Goal: Task Accomplishment & Management: Manage account settings

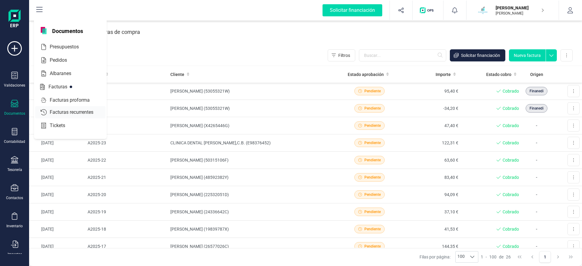
drag, startPoint x: 0, startPoint y: 0, endPoint x: 74, endPoint y: 115, distance: 137.1
click at [74, 115] on div "Documentos Presupuestos Pedidos Albaranes Facturas Facturas proforma Facturas r…" at bounding box center [70, 79] width 73 height 120
click at [78, 114] on span "Facturas recurrentes" at bounding box center [75, 112] width 57 height 7
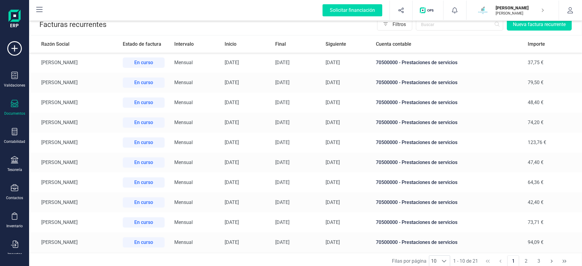
scroll to position [13, 0]
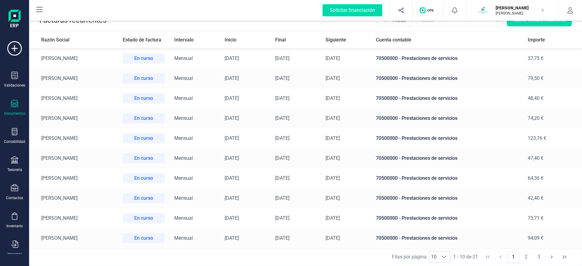
click at [95, 119] on td "[PERSON_NAME]" at bounding box center [73, 119] width 89 height 20
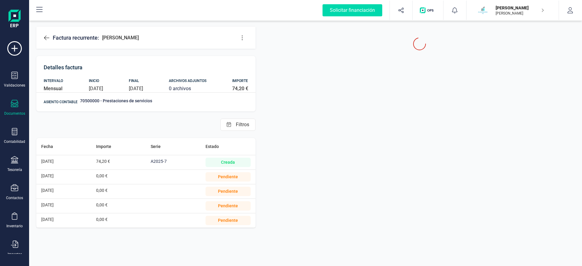
click at [243, 42] on button at bounding box center [242, 38] width 12 height 12
click at [258, 59] on link "Editar factura" at bounding box center [266, 56] width 61 height 12
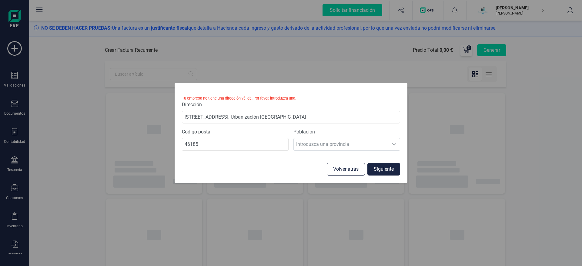
type input "[DATE]"
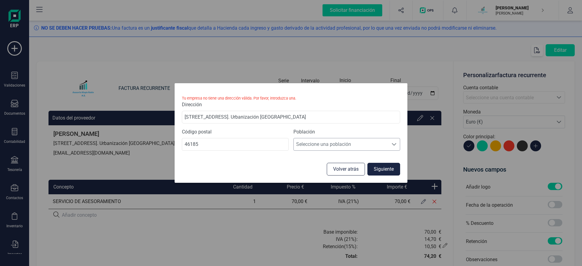
click at [369, 144] on span "Seleccione una población" at bounding box center [341, 145] width 95 height 12
click at [358, 157] on li "Pobla de Vallbona, [GEOGRAPHIC_DATA]" at bounding box center [346, 159] width 107 height 12
click at [382, 168] on button "Siguiente" at bounding box center [383, 169] width 33 height 13
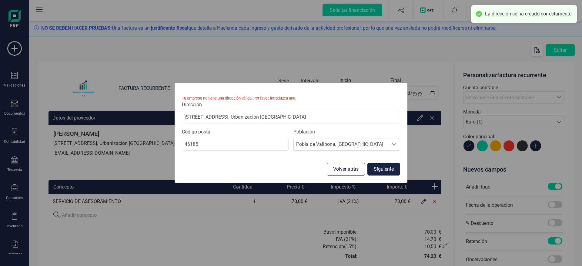
click at [358, 168] on button "Volver atrás" at bounding box center [346, 169] width 38 height 13
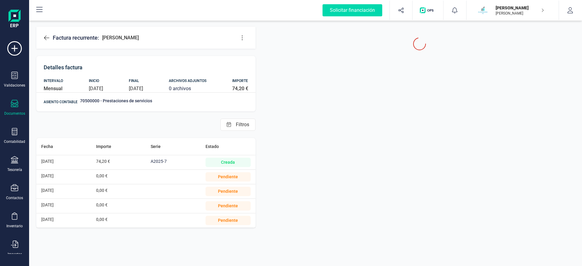
click at [116, 179] on div "0,00 €" at bounding box center [118, 177] width 45 height 14
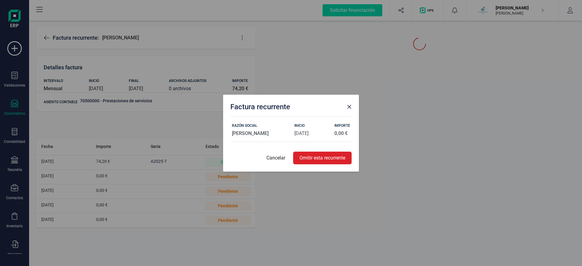
click at [275, 157] on p "Cancelar" at bounding box center [275, 158] width 19 height 7
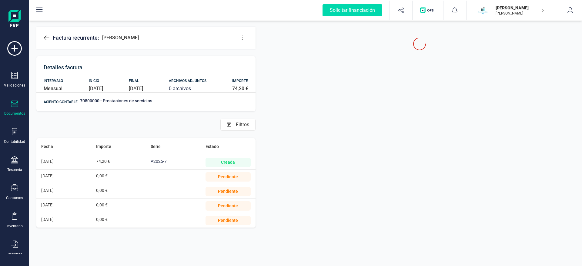
click at [246, 37] on button at bounding box center [242, 38] width 12 height 12
click at [264, 55] on span "Editar factura" at bounding box center [270, 56] width 44 height 5
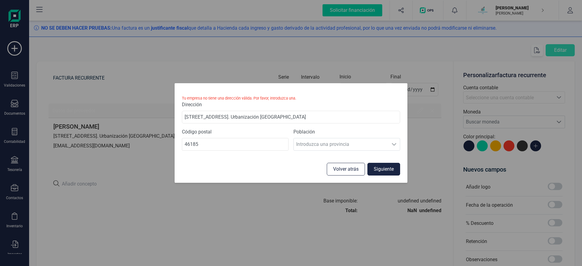
type input "[DATE]"
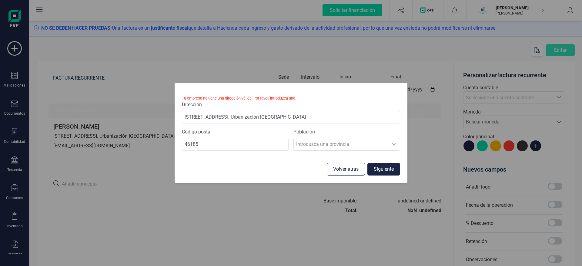
type input "[DATE]"
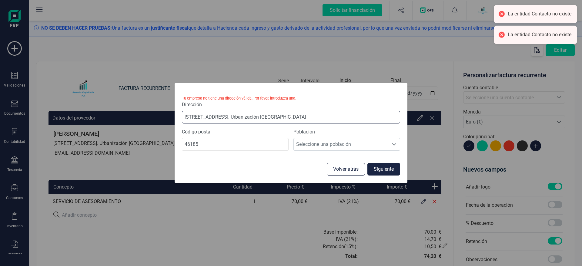
click at [303, 115] on input "[STREET_ADDRESS]. Urbanización [GEOGRAPHIC_DATA]" at bounding box center [291, 117] width 218 height 13
click at [331, 146] on span "Seleccione una población" at bounding box center [341, 145] width 95 height 12
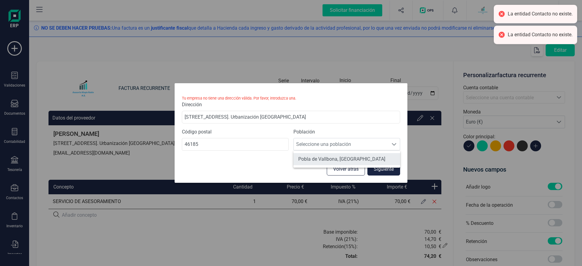
click at [325, 159] on li "Pobla de Vallbona, [GEOGRAPHIC_DATA]" at bounding box center [346, 159] width 107 height 12
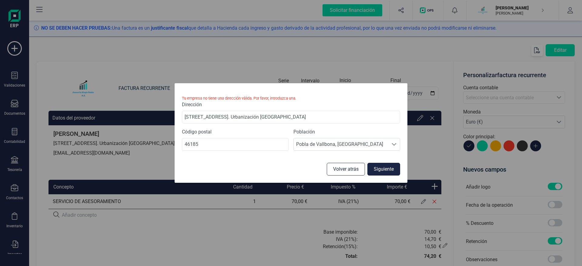
click at [390, 172] on button "Siguiente" at bounding box center [383, 169] width 33 height 13
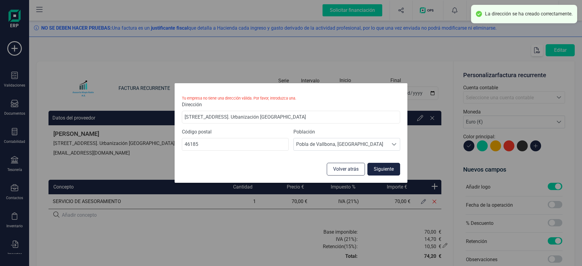
click at [412, 57] on div "Tu empresa no tiene una dirección válida. Por favor, introduzca una. Dirección …" at bounding box center [291, 133] width 582 height 266
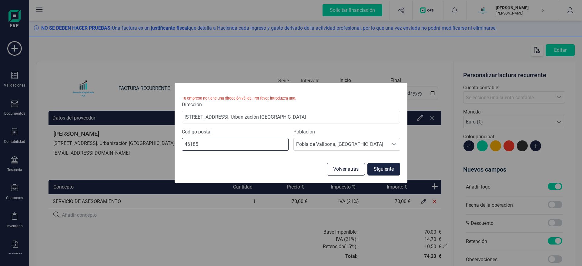
click at [232, 141] on input "46185" at bounding box center [235, 144] width 107 height 13
click at [375, 173] on button "Siguiente" at bounding box center [383, 169] width 33 height 13
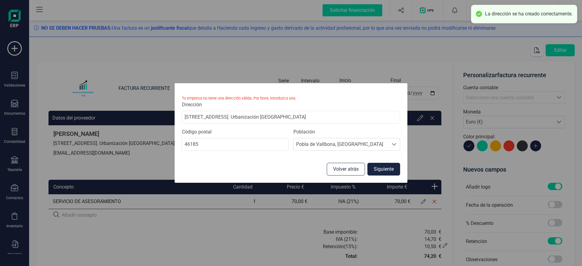
click at [342, 98] on small "Tu empresa no tiene una dirección válida. Por favor, introduzca una." at bounding box center [291, 98] width 218 height 6
click at [348, 169] on button "Volver atrás" at bounding box center [346, 169] width 38 height 13
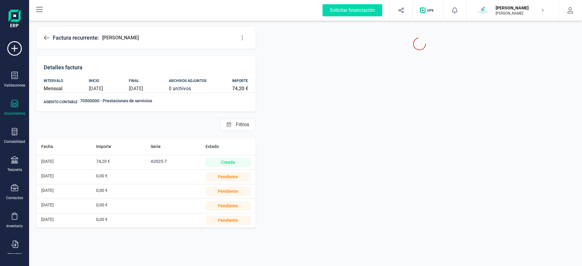
click at [66, 159] on div "[DATE]" at bounding box center [63, 163] width 45 height 14
click at [168, 179] on div at bounding box center [173, 177] width 45 height 14
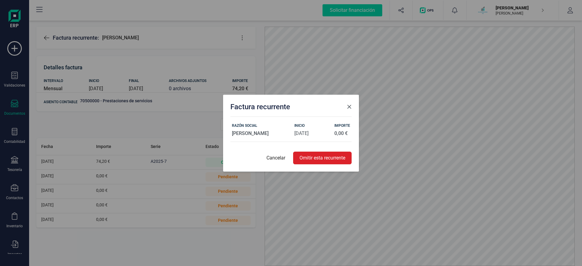
click at [168, 179] on div "Factura recurrente RAZÓN SOCIAL [PERSON_NAME] INICIO [DATE] IMPORTE 0,00 € Canc…" at bounding box center [291, 133] width 582 height 266
click at [275, 160] on p "Cancelar" at bounding box center [275, 158] width 19 height 7
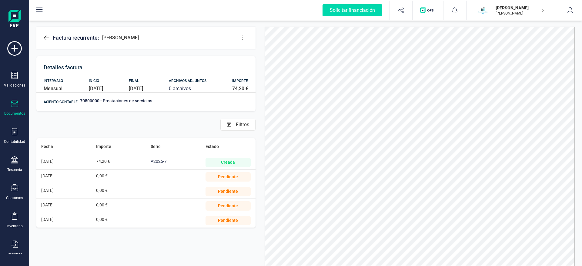
click at [102, 178] on span "0,00 €" at bounding box center [102, 176] width 12 height 5
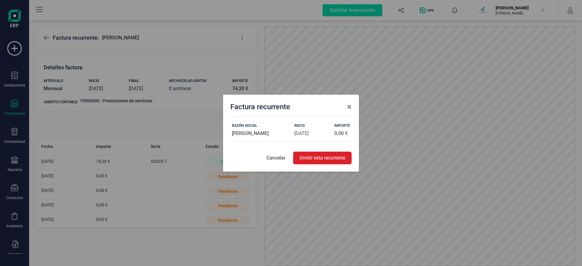
click at [276, 159] on p "Cancelar" at bounding box center [275, 158] width 19 height 7
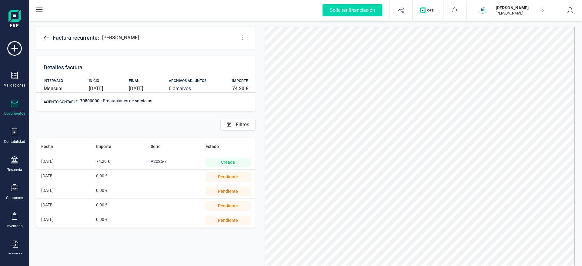
click at [247, 39] on button at bounding box center [242, 38] width 12 height 12
click at [47, 36] on icon at bounding box center [47, 38] width 6 height 6
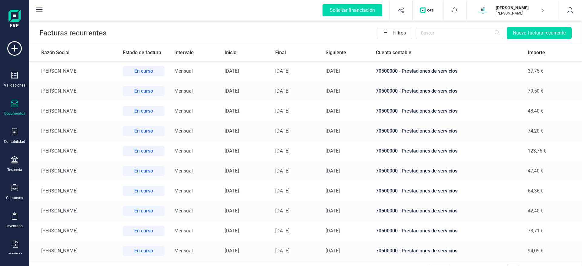
click at [419, 128] on td "70500000 - Prestaciones de servicios" at bounding box center [447, 131] width 152 height 20
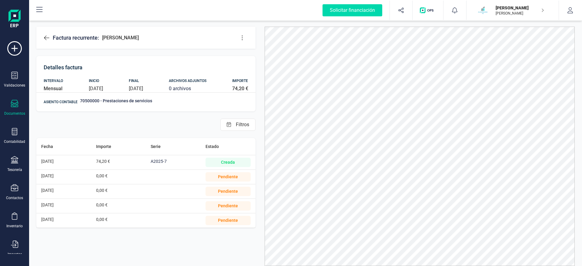
click at [243, 38] on icon at bounding box center [242, 38] width 6 height 6
click at [265, 54] on span "Editar factura" at bounding box center [270, 56] width 44 height 5
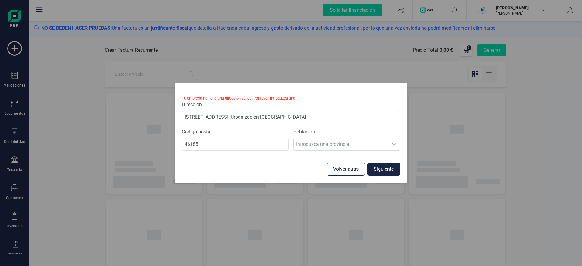
type input "[DATE]"
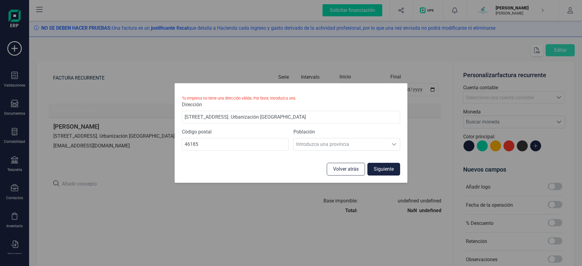
type input "[DATE]"
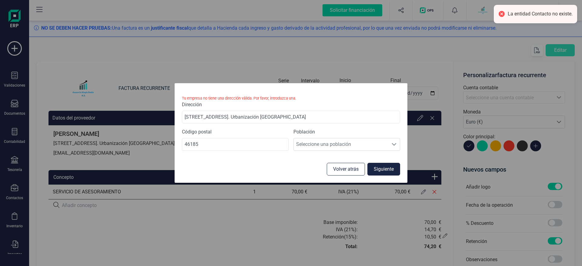
type input "[DATE]"
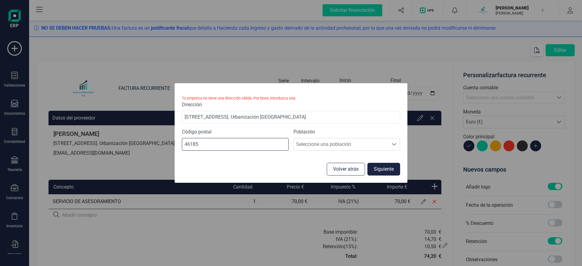
click at [252, 141] on input "46185" at bounding box center [235, 144] width 107 height 13
click at [309, 157] on li "Pobla de Vallbona, [GEOGRAPHIC_DATA]" at bounding box center [346, 159] width 107 height 12
click at [386, 169] on button "Siguiente" at bounding box center [383, 169] width 33 height 13
click at [342, 169] on button "Volver atrás" at bounding box center [346, 169] width 38 height 13
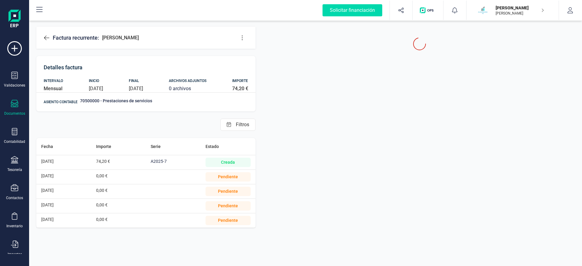
click at [517, 12] on p "[PERSON_NAME]" at bounding box center [520, 13] width 49 height 5
click at [509, 89] on div "[PERSON_NAME]" at bounding box center [505, 90] width 91 height 7
click at [566, 7] on button "button" at bounding box center [570, 10] width 23 height 19
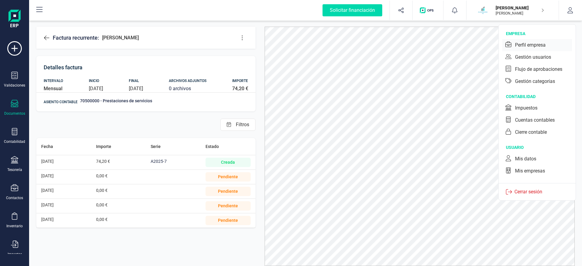
click at [539, 45] on div "Perfil empresa" at bounding box center [530, 45] width 31 height 7
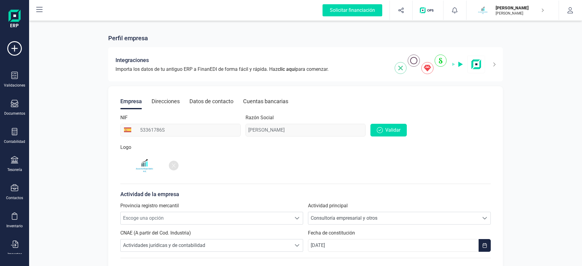
scroll to position [35, 0]
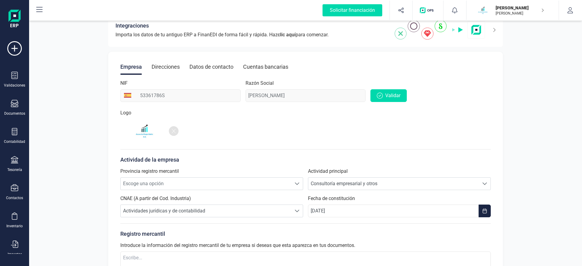
click at [169, 66] on div "Direcciones" at bounding box center [166, 67] width 28 height 16
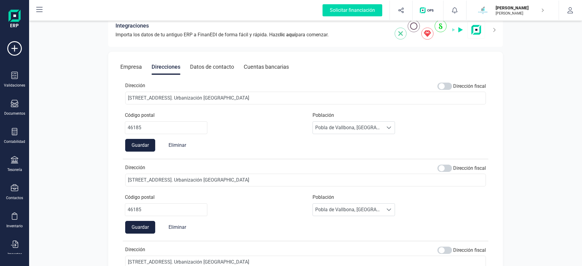
click at [445, 163] on div "Dirección Dirección fiscal [PERSON_NAME][STREET_ADDRESS]. Urbanización [GEOGRAP…" at bounding box center [306, 175] width 366 height 27
click at [440, 170] on span at bounding box center [444, 168] width 15 height 7
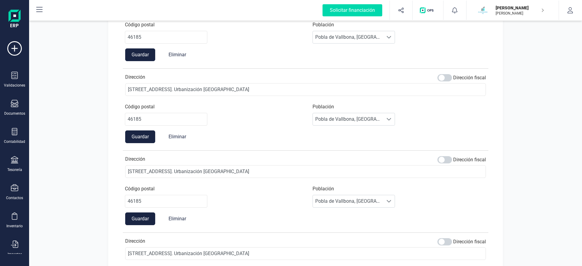
scroll to position [362, 0]
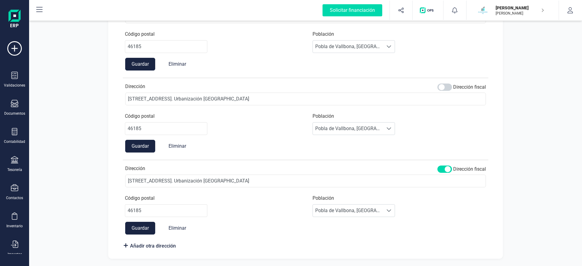
click at [452, 162] on div "Dirección Dirección fiscal [PERSON_NAME][STREET_ADDRESS]. Urbanización [GEOGRAP…" at bounding box center [306, 197] width 366 height 75
click at [172, 229] on button "Eliminar" at bounding box center [177, 228] width 30 height 13
click at [450, 170] on span at bounding box center [444, 169] width 15 height 7
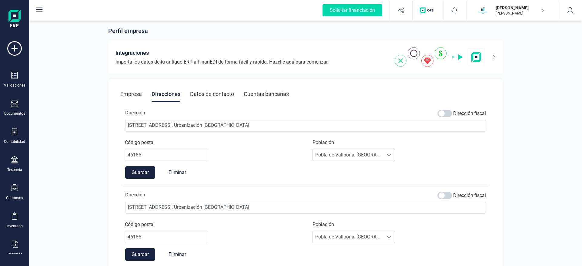
scroll to position [0, 0]
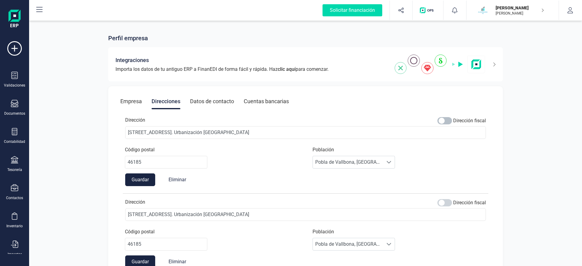
click at [447, 124] on span at bounding box center [444, 120] width 15 height 7
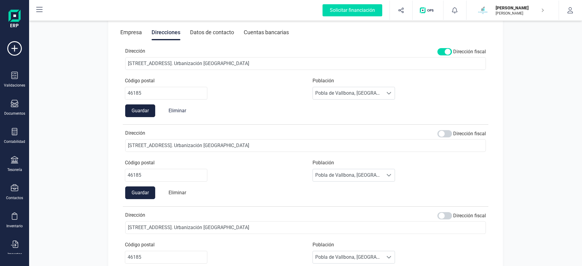
click at [176, 193] on button "Eliminar" at bounding box center [177, 193] width 30 height 13
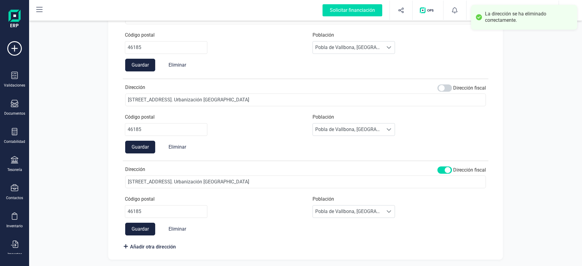
scroll to position [280, 0]
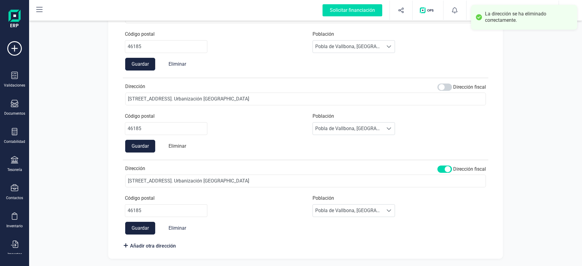
click at [176, 146] on button "Eliminar" at bounding box center [177, 146] width 30 height 13
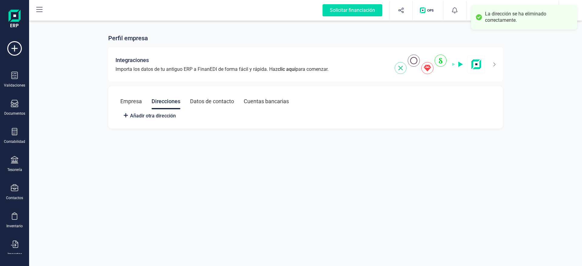
scroll to position [0, 0]
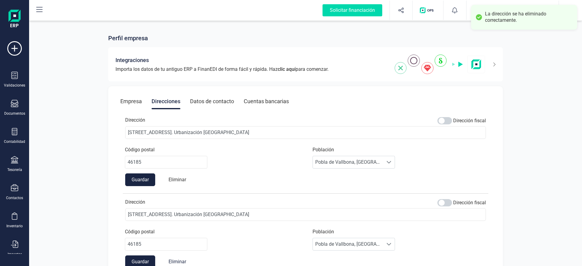
click at [174, 182] on button "Eliminar" at bounding box center [177, 180] width 30 height 13
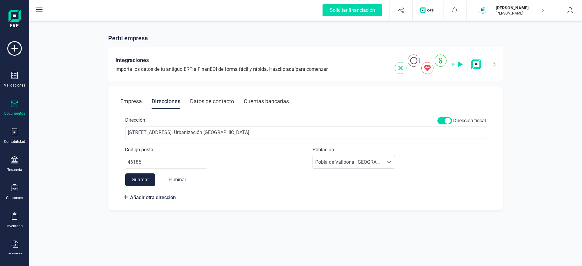
click at [16, 105] on icon at bounding box center [14, 103] width 7 height 7
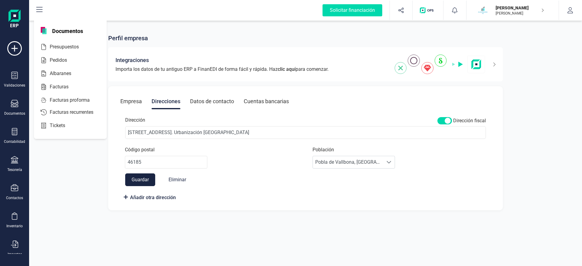
click at [17, 128] on div "Validaciones Documentos Documentos Presupuestos Pedidos Albaranes Facturas Fact…" at bounding box center [14, 165] width 24 height 249
click at [15, 133] on icon at bounding box center [14, 131] width 7 height 7
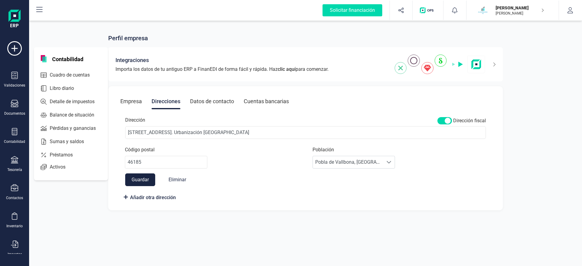
click at [9, 96] on div "Validaciones Documentos Documentos Presupuestos Pedidos Albaranes Facturas Fact…" at bounding box center [14, 165] width 24 height 249
click at [14, 108] on div at bounding box center [14, 104] width 7 height 9
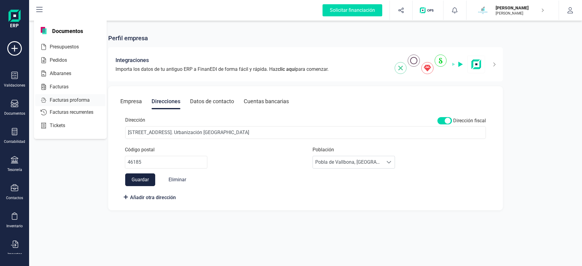
click at [68, 99] on span "Facturas proforma" at bounding box center [73, 100] width 53 height 7
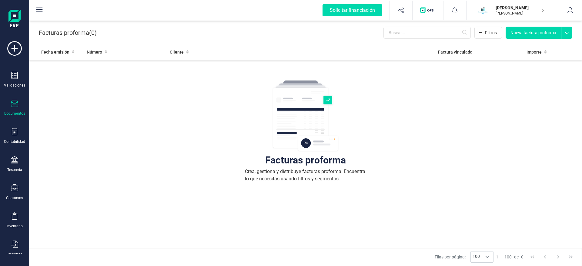
click at [12, 109] on div "Documentos" at bounding box center [14, 108] width 24 height 16
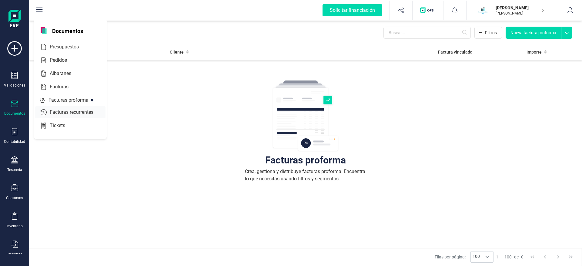
click at [63, 115] on span "Facturas recurrentes" at bounding box center [75, 112] width 57 height 7
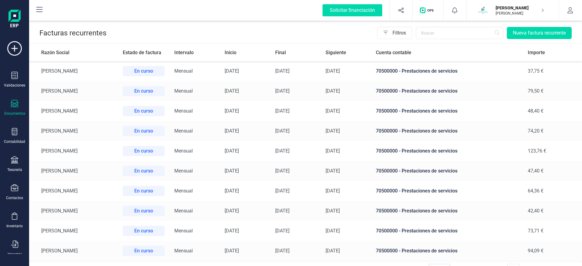
click at [95, 132] on td "[PERSON_NAME]" at bounding box center [73, 131] width 89 height 20
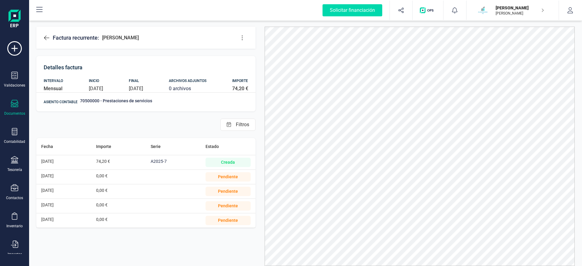
click at [243, 39] on icon at bounding box center [242, 38] width 6 height 6
click at [250, 61] on link "Editar factura" at bounding box center [266, 56] width 61 height 12
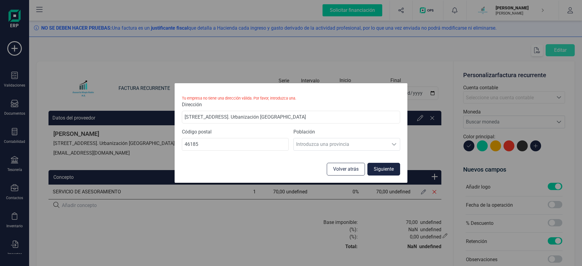
type input "[DATE]"
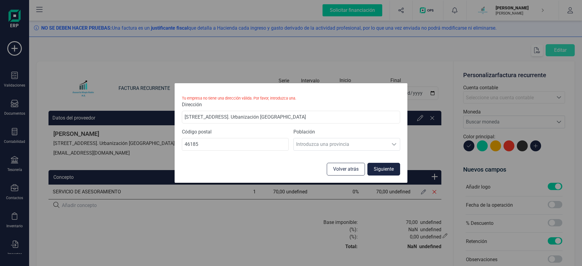
type input "[DATE]"
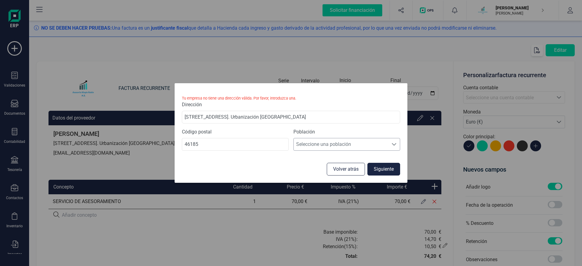
click at [325, 146] on span "Seleccione una población" at bounding box center [341, 145] width 95 height 12
click at [331, 160] on li "Pobla de Vallbona, [GEOGRAPHIC_DATA]" at bounding box center [346, 159] width 107 height 12
click at [387, 166] on button "Siguiente" at bounding box center [383, 169] width 33 height 13
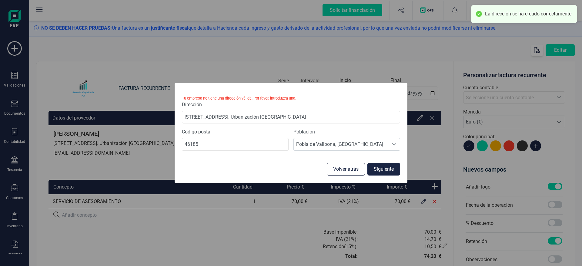
click at [389, 168] on button "Siguiente" at bounding box center [383, 169] width 33 height 13
click at [389, 169] on button "Siguiente" at bounding box center [383, 169] width 33 height 13
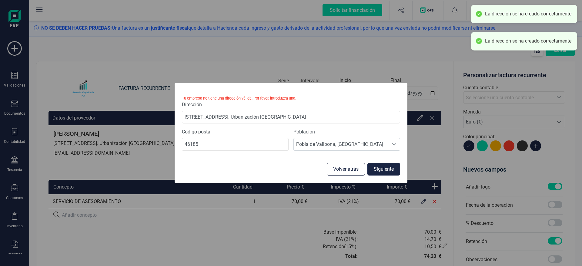
click at [389, 169] on button "Siguiente" at bounding box center [383, 169] width 33 height 13
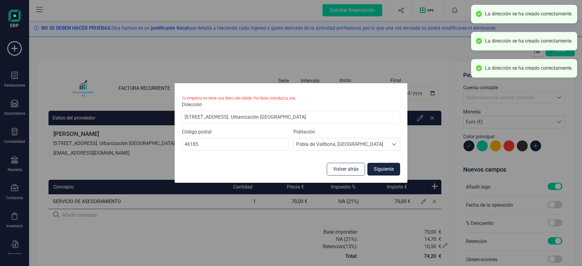
click at [389, 169] on button "Siguiente" at bounding box center [383, 169] width 33 height 13
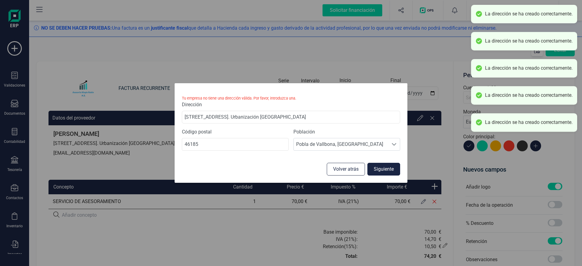
click at [389, 169] on button "Siguiente" at bounding box center [383, 169] width 33 height 13
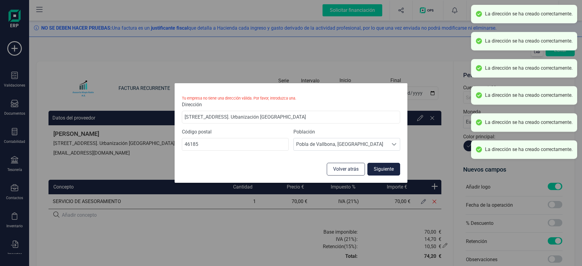
click at [389, 169] on button "Siguiente" at bounding box center [383, 169] width 33 height 13
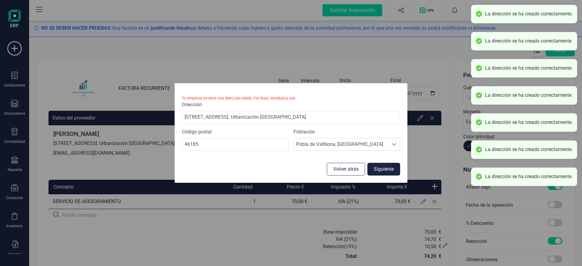
click at [389, 169] on button "Siguiente" at bounding box center [383, 169] width 33 height 13
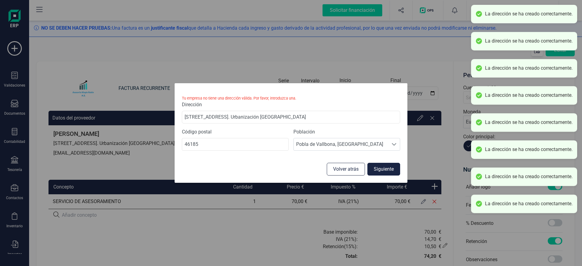
click at [389, 169] on button "Siguiente" at bounding box center [383, 169] width 33 height 13
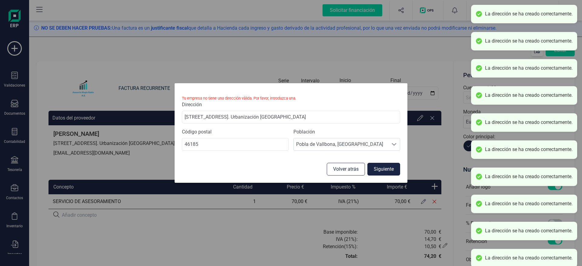
click at [389, 169] on button "Siguiente" at bounding box center [383, 169] width 33 height 13
click at [343, 174] on button "Volver atrás" at bounding box center [346, 169] width 38 height 13
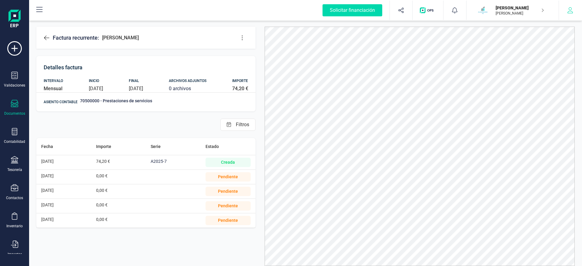
click at [566, 13] on button "button" at bounding box center [570, 10] width 23 height 19
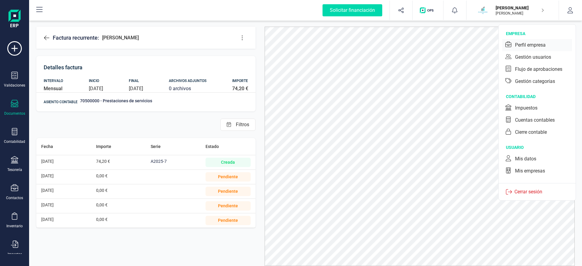
click at [536, 44] on div "Perfil empresa" at bounding box center [530, 45] width 31 height 7
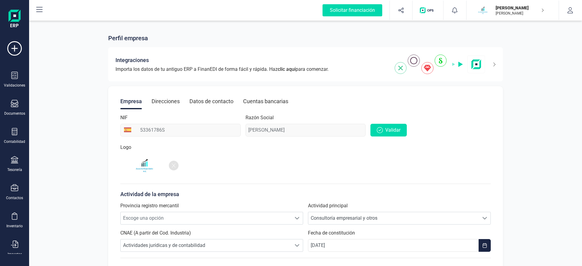
click at [162, 101] on div "Direcciones" at bounding box center [166, 102] width 28 height 16
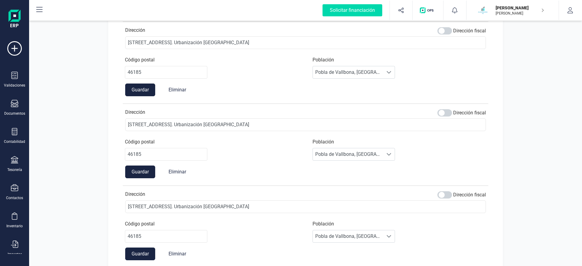
scroll to position [937, 0]
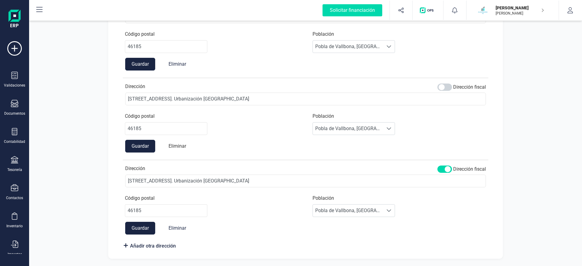
click at [177, 146] on button "Eliminar" at bounding box center [177, 146] width 30 height 13
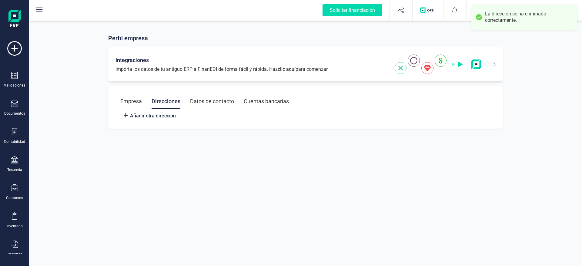
scroll to position [0, 0]
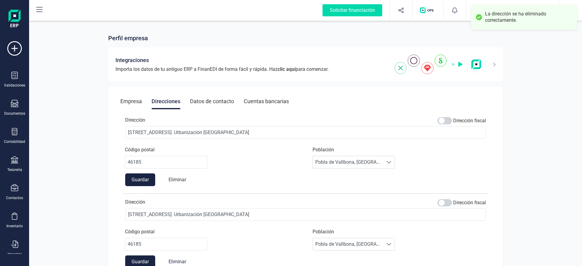
click at [172, 181] on button "Eliminar" at bounding box center [177, 180] width 30 height 13
click at [179, 180] on button "Eliminar" at bounding box center [177, 180] width 30 height 13
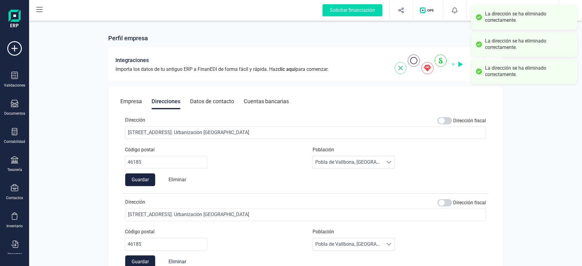
click at [176, 174] on button "Eliminar" at bounding box center [177, 180] width 30 height 13
click at [176, 180] on button "Eliminar" at bounding box center [177, 180] width 30 height 13
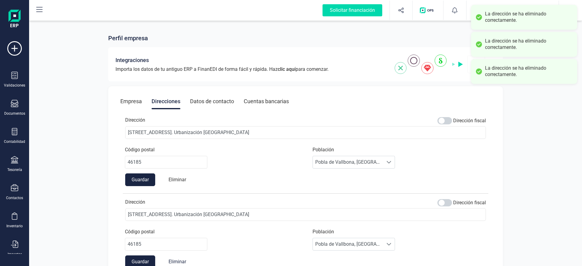
click at [176, 180] on button "Eliminar" at bounding box center [177, 180] width 30 height 13
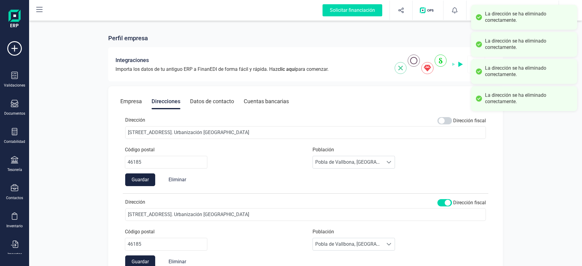
scroll to position [34, 0]
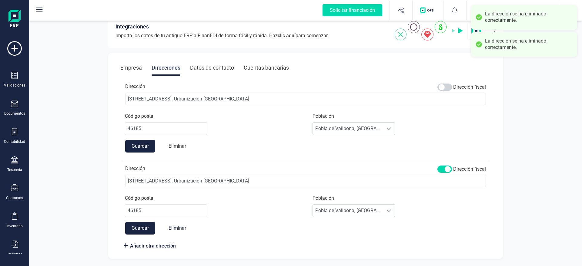
click at [175, 143] on button "Eliminar" at bounding box center [177, 146] width 30 height 13
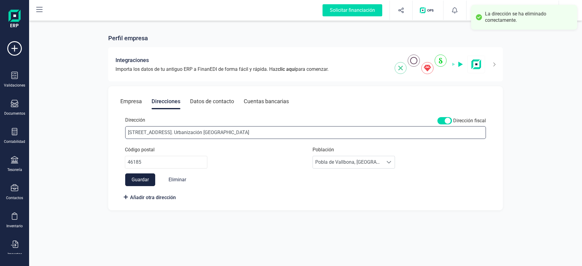
click at [242, 130] on input "[STREET_ADDRESS]. Urbanización [GEOGRAPHIC_DATA]" at bounding box center [305, 132] width 361 height 13
click at [146, 180] on button "Guardar" at bounding box center [140, 180] width 30 height 13
click at [213, 99] on div "Datos de contacto" at bounding box center [212, 102] width 44 height 16
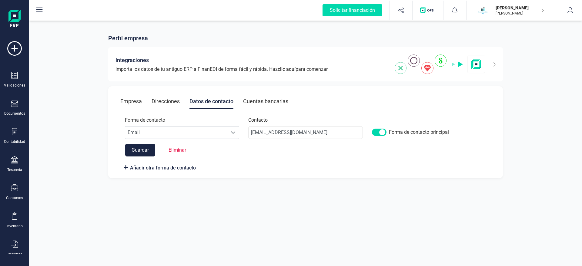
click at [266, 96] on div "Cuentas bancarias" at bounding box center [265, 102] width 45 height 16
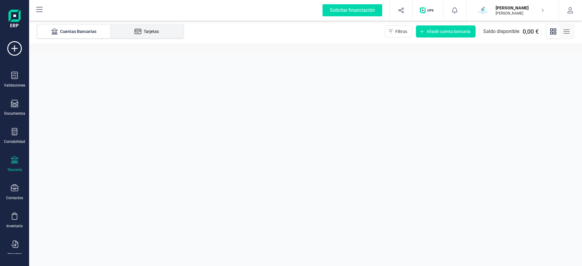
click at [162, 37] on li "Tarjetas" at bounding box center [146, 31] width 73 height 13
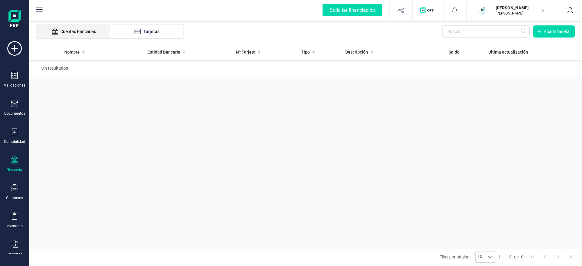
click at [89, 32] on div "Cuentas Bancarias" at bounding box center [74, 31] width 49 height 6
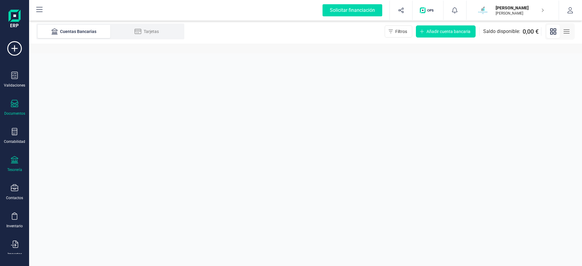
click at [13, 107] on icon at bounding box center [14, 103] width 7 height 7
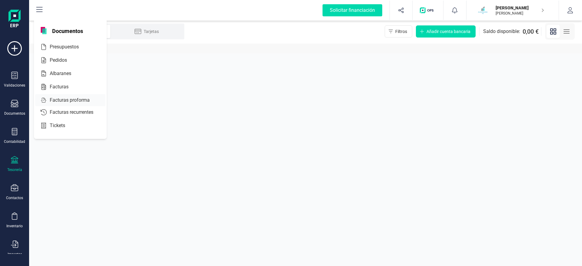
click at [69, 99] on span "Facturas proforma" at bounding box center [73, 100] width 53 height 7
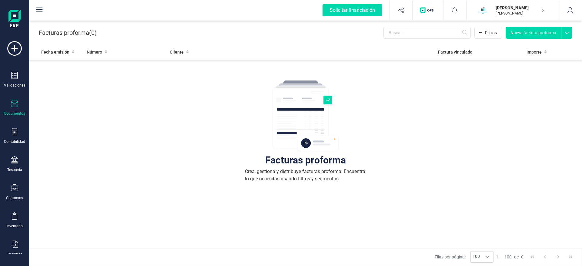
click at [22, 109] on div "Documentos" at bounding box center [14, 108] width 24 height 16
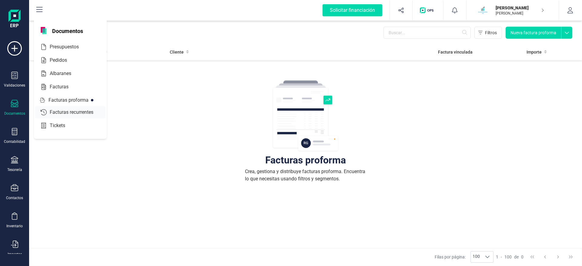
click at [82, 115] on span "Facturas recurrentes" at bounding box center [75, 112] width 57 height 7
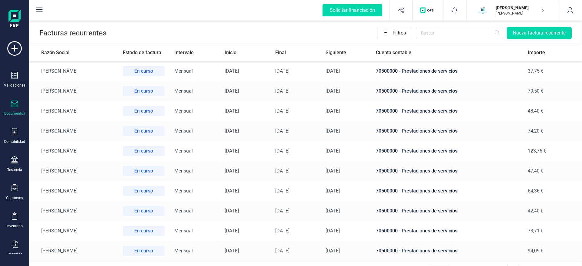
click at [99, 91] on td "[PERSON_NAME]" at bounding box center [73, 91] width 89 height 20
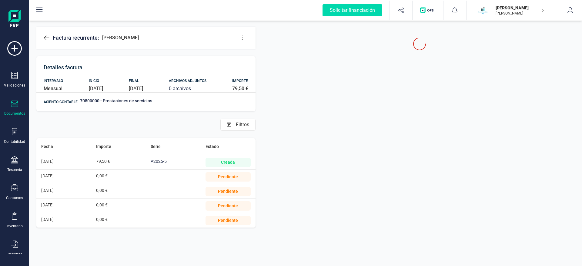
click at [244, 38] on icon at bounding box center [242, 38] width 6 height 6
click at [253, 53] on link "Editar factura" at bounding box center [266, 56] width 61 height 12
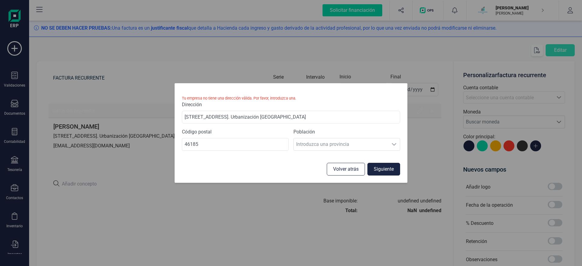
type input "[DATE]"
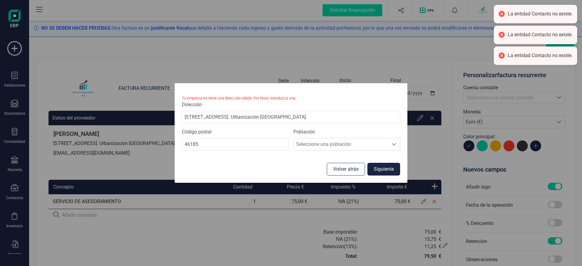
click at [343, 171] on button "Volver atrás" at bounding box center [346, 169] width 38 height 13
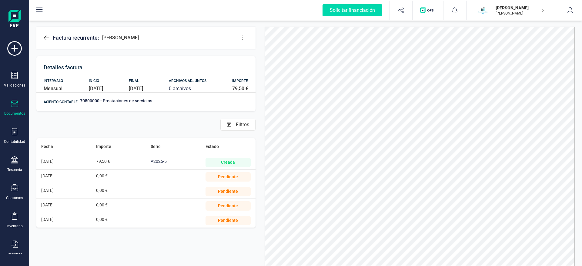
click at [45, 35] on icon at bounding box center [47, 38] width 6 height 6
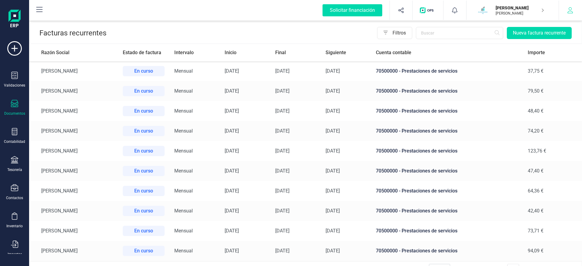
click at [568, 13] on icon "button" at bounding box center [570, 10] width 6 height 6
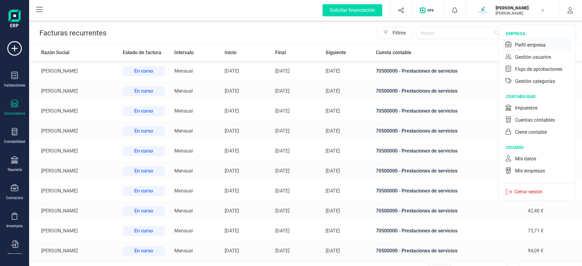
click at [545, 42] on div "Perfil empresa" at bounding box center [530, 45] width 31 height 7
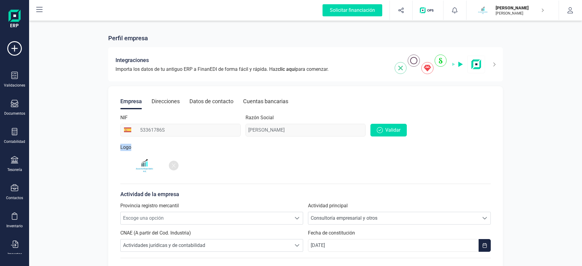
drag, startPoint x: 175, startPoint y: 99, endPoint x: 233, endPoint y: 142, distance: 72.4
click at [229, 144] on div "Empresa Direcciones Datos de contacto Cuentas bancarias NIF 53361786S Razón Soc…" at bounding box center [305, 220] width 395 height 269
click at [168, 97] on div "Direcciones" at bounding box center [166, 102] width 28 height 16
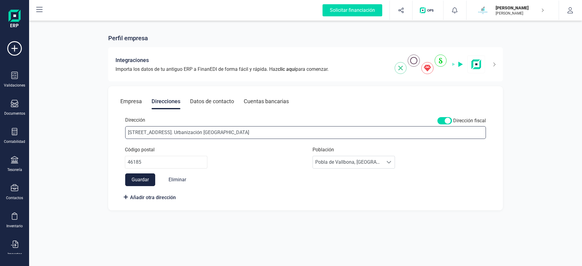
click at [267, 132] on input "[STREET_ADDRESS]. Urbanización [GEOGRAPHIC_DATA]" at bounding box center [305, 132] width 361 height 13
drag, startPoint x: 278, startPoint y: 134, endPoint x: 167, endPoint y: 143, distance: 111.0
click at [167, 139] on input "[STREET_ADDRESS]. Urbanización [GEOGRAPHIC_DATA]" at bounding box center [305, 132] width 361 height 13
click at [161, 135] on input "[STREET_ADDRESS]" at bounding box center [305, 132] width 361 height 13
type input "[STREET_ADDRESS]"
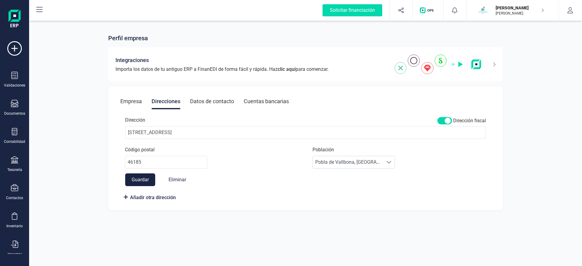
click at [134, 179] on button "Guardar" at bounding box center [140, 180] width 30 height 13
click at [13, 94] on div "Validaciones Documentos Documentos Presupuestos Pedidos Albaranes Facturas Fact…" at bounding box center [14, 165] width 24 height 249
click at [13, 107] on icon at bounding box center [14, 103] width 7 height 7
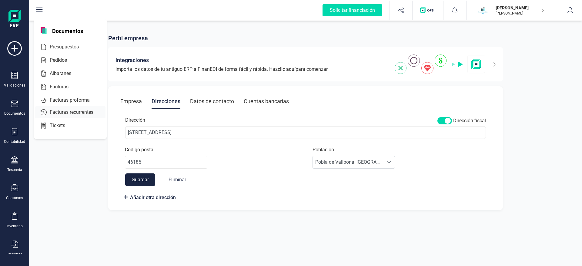
drag, startPoint x: 71, startPoint y: 100, endPoint x: 71, endPoint y: 112, distance: 11.5
click at [71, 112] on div "Documentos Presupuestos Pedidos Albaranes Facturas Facturas proforma Facturas r…" at bounding box center [70, 79] width 73 height 120
click at [71, 112] on span "Facturas recurrentes" at bounding box center [75, 112] width 57 height 7
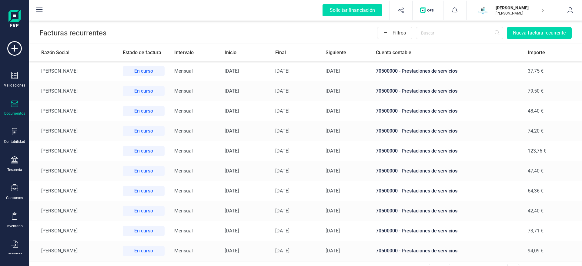
click at [77, 131] on td "[PERSON_NAME]" at bounding box center [73, 131] width 89 height 20
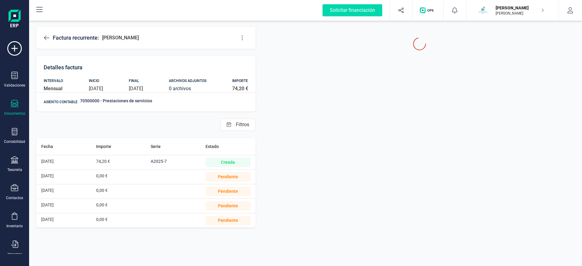
click at [243, 36] on icon at bounding box center [242, 38] width 6 height 6
click at [260, 55] on span "Editar factura" at bounding box center [270, 56] width 44 height 5
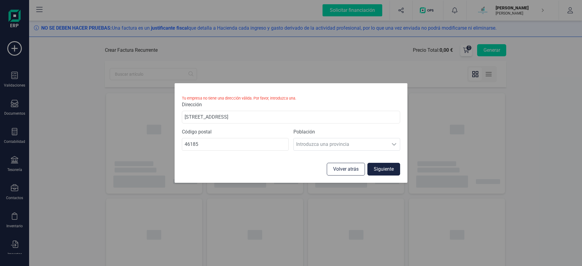
type input "[DATE]"
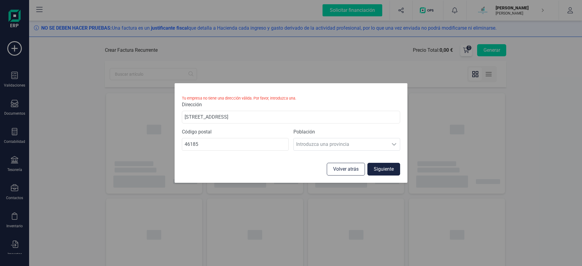
type input "[DATE]"
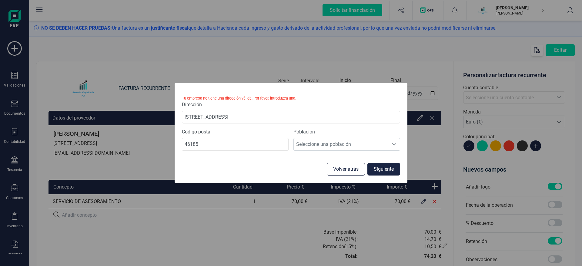
click at [350, 172] on button "Volver atrás" at bounding box center [346, 169] width 38 height 13
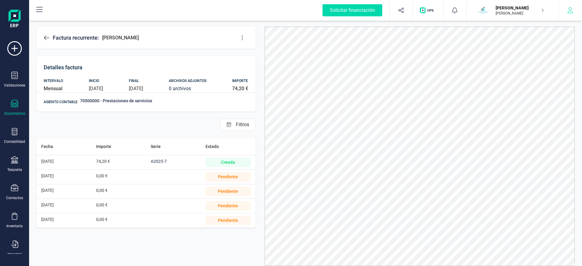
click at [568, 11] on icon "button" at bounding box center [570, 10] width 6 height 6
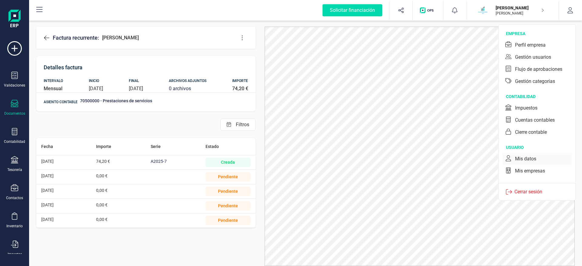
click at [530, 162] on div "Mis datos" at bounding box center [525, 159] width 21 height 7
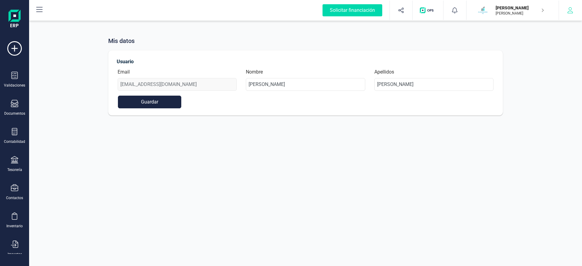
click at [566, 15] on button "button" at bounding box center [570, 10] width 23 height 19
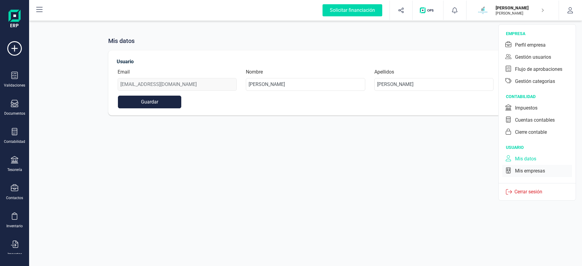
click at [532, 174] on div "Mis empresas" at bounding box center [530, 171] width 30 height 7
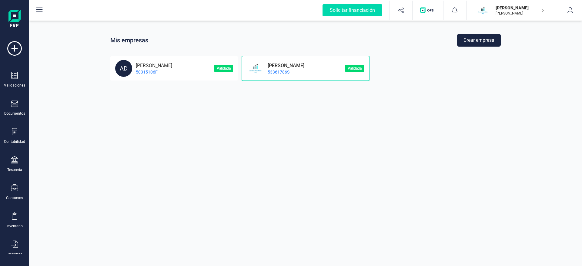
click at [346, 68] on p "Validada" at bounding box center [354, 68] width 19 height 7
click at [304, 73] on p "53361786S" at bounding box center [284, 72] width 40 height 6
click at [574, 9] on button "button" at bounding box center [570, 10] width 23 height 19
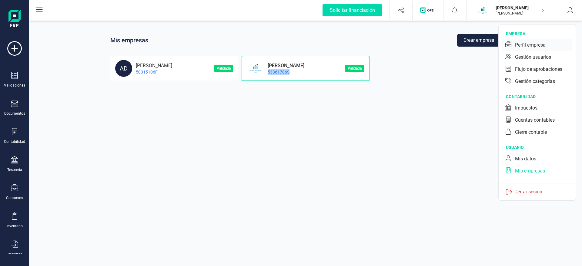
click at [531, 42] on div "Perfil empresa" at bounding box center [530, 45] width 31 height 7
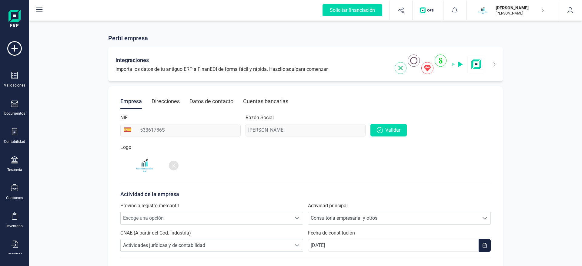
click at [497, 66] on div "Integraciones Importa los datos de tu antiguo ERP a FinanEDI de forma fácil y r…" at bounding box center [305, 64] width 395 height 34
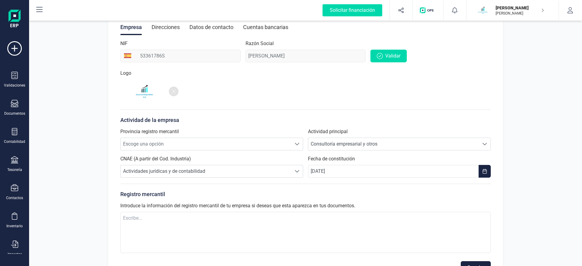
scroll to position [95, 0]
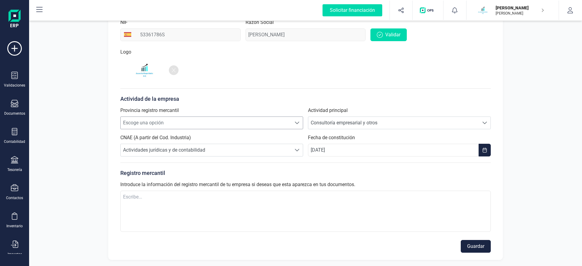
click at [204, 128] on span "Escoge una opción" at bounding box center [206, 123] width 171 height 12
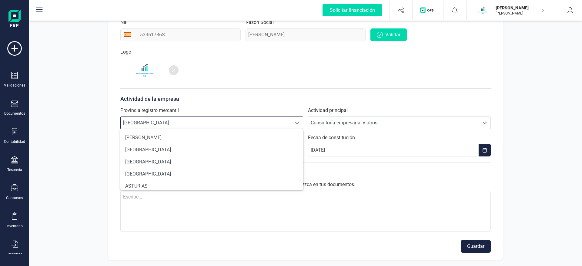
scroll to position [524, 0]
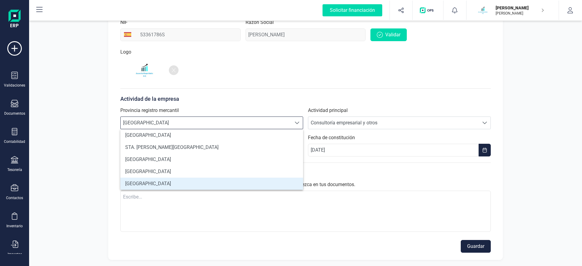
click at [151, 182] on li "[GEOGRAPHIC_DATA]" at bounding box center [211, 184] width 183 height 12
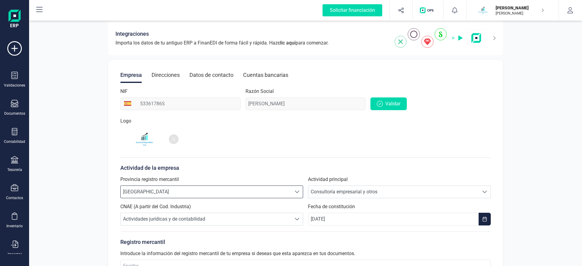
scroll to position [0, 0]
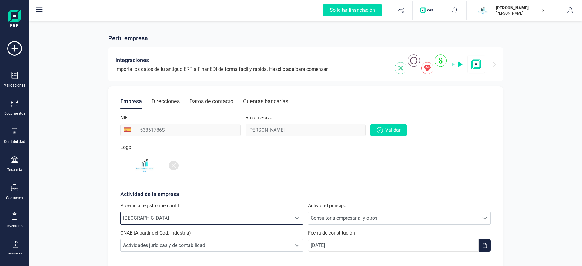
click at [167, 96] on div "Direcciones" at bounding box center [166, 102] width 28 height 16
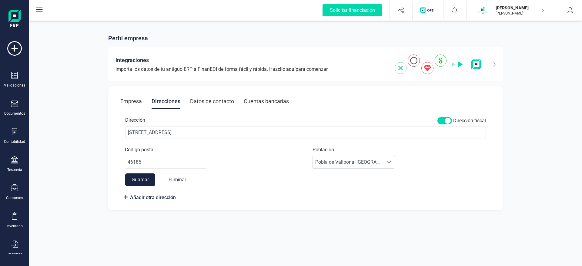
click at [211, 97] on div "Datos de contacto" at bounding box center [212, 102] width 44 height 16
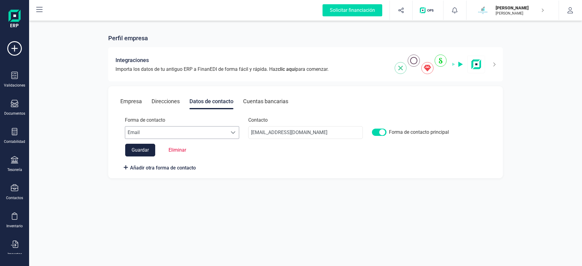
click at [215, 134] on span "Email" at bounding box center [176, 133] width 102 height 12
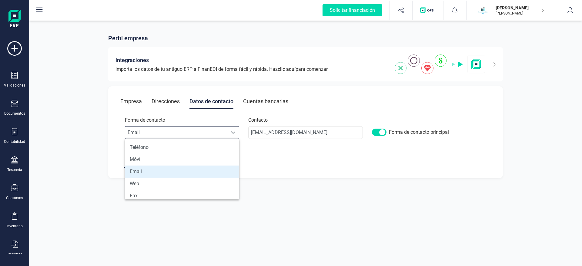
scroll to position [4, 29]
click at [215, 134] on span "Email" at bounding box center [176, 133] width 102 height 12
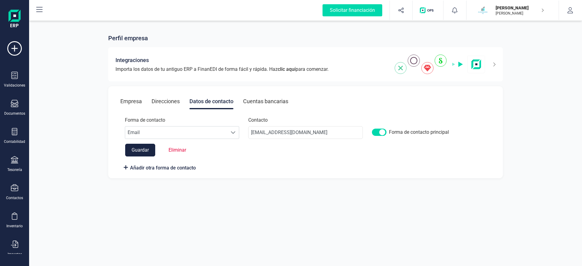
click at [148, 151] on button "Guardar" at bounding box center [140, 150] width 30 height 13
click at [12, 50] on icon at bounding box center [14, 48] width 15 height 15
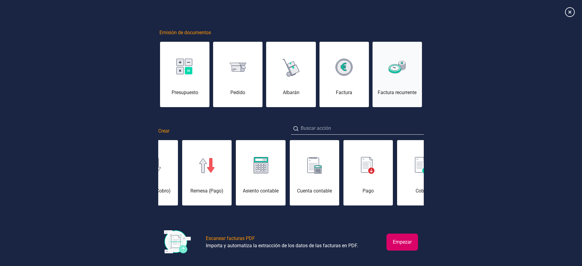
scroll to position [7, 0]
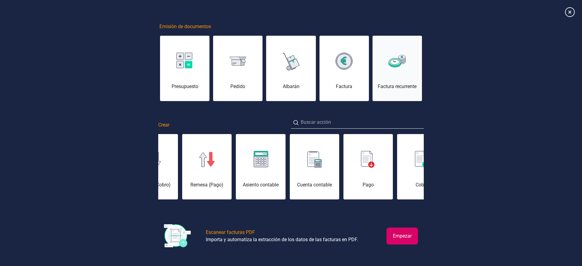
click at [386, 70] on div "Factura recurrente" at bounding box center [397, 72] width 49 height 36
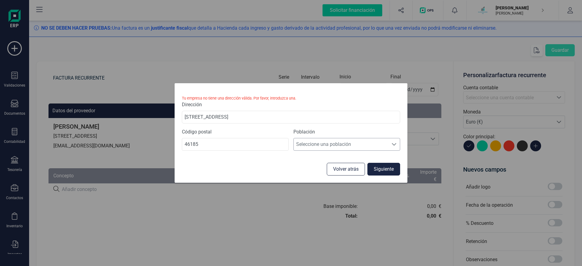
click at [369, 144] on span "Seleccione una población" at bounding box center [341, 145] width 95 height 12
click at [346, 159] on li "Pobla de Vallbona, [GEOGRAPHIC_DATA]" at bounding box center [346, 159] width 107 height 12
click at [384, 170] on button "Siguiente" at bounding box center [383, 169] width 33 height 13
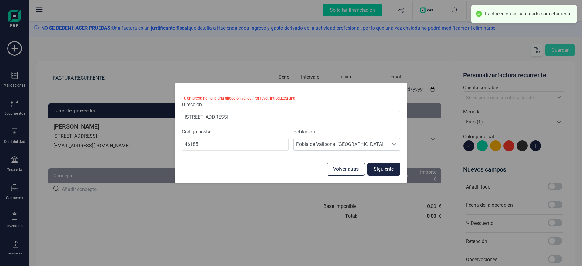
click at [338, 173] on button "Volver atrás" at bounding box center [346, 169] width 38 height 13
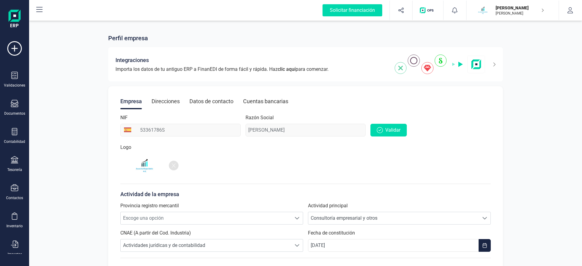
click at [159, 108] on div "Direcciones" at bounding box center [166, 102] width 28 height 16
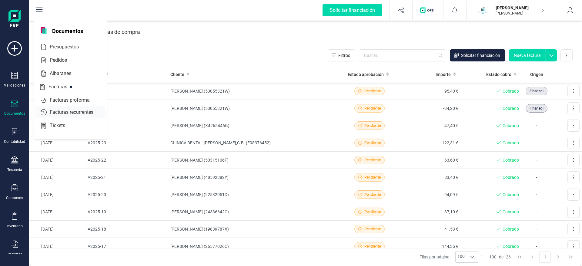
click at [84, 114] on span "Facturas recurrentes" at bounding box center [75, 112] width 57 height 7
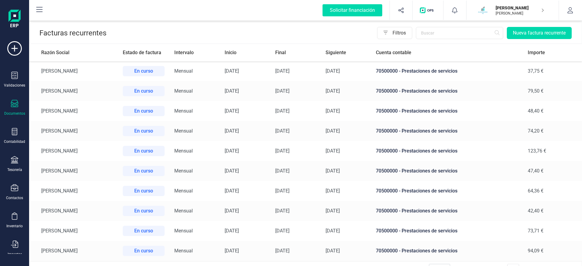
click at [91, 130] on td "[PERSON_NAME]" at bounding box center [73, 131] width 89 height 20
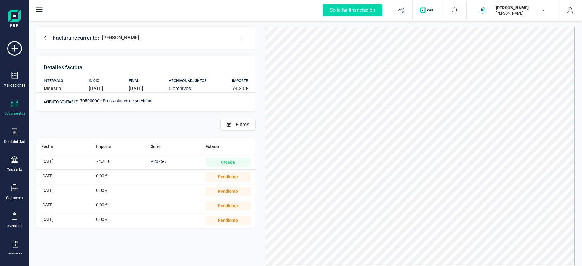
click at [241, 35] on icon at bounding box center [242, 38] width 6 height 6
click at [261, 52] on link "Editar factura" at bounding box center [266, 56] width 61 height 12
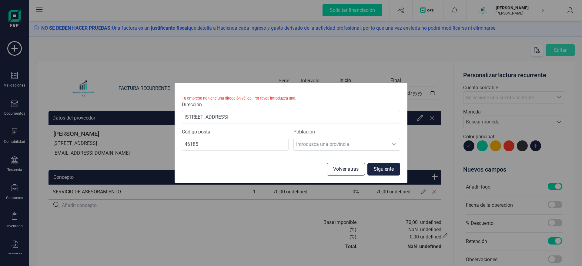
type input "[DATE]"
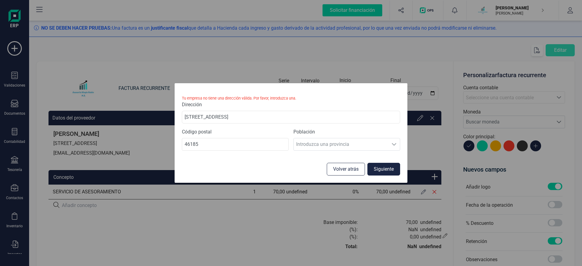
type input "[DATE]"
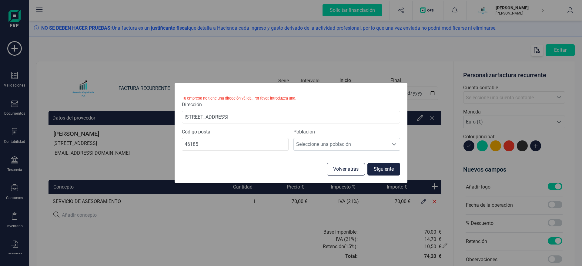
click at [357, 171] on button "Volver atrás" at bounding box center [346, 169] width 38 height 13
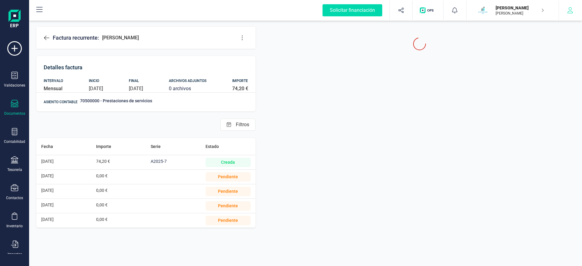
click at [574, 8] on button "button" at bounding box center [570, 10] width 23 height 19
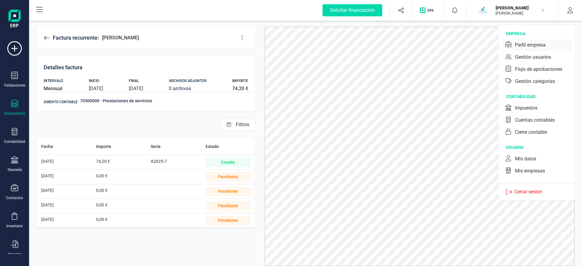
click at [536, 43] on div "Perfil empresa" at bounding box center [530, 45] width 31 height 7
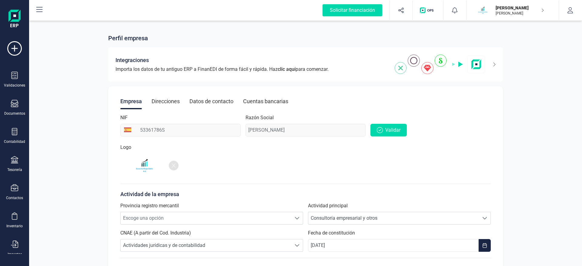
click at [168, 102] on div "Direcciones" at bounding box center [166, 102] width 28 height 16
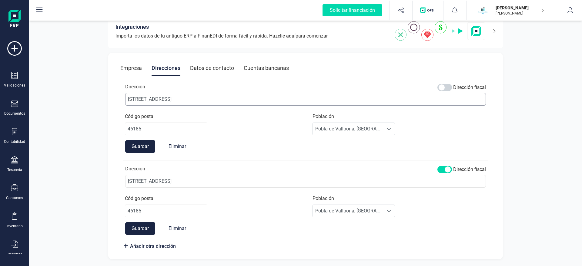
scroll to position [34, 0]
click at [191, 145] on button "Eliminar" at bounding box center [177, 146] width 30 height 13
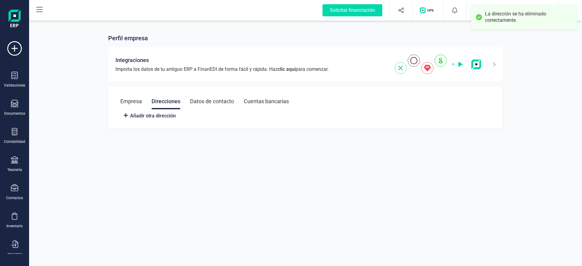
scroll to position [0, 0]
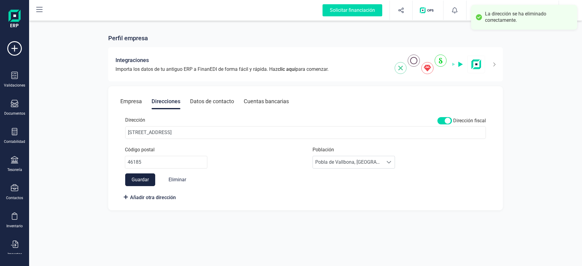
click at [137, 102] on div "Empresa" at bounding box center [131, 102] width 22 height 16
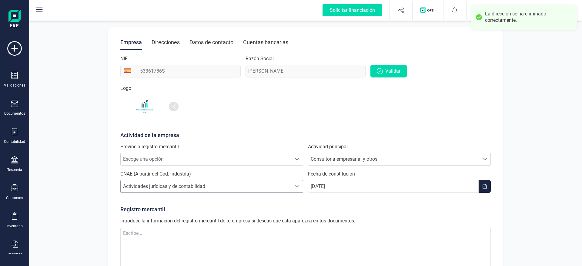
scroll to position [69, 0]
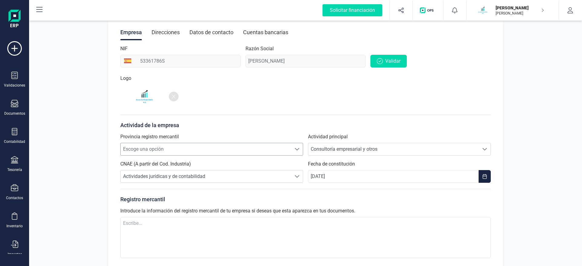
click at [186, 149] on span "Escoge una opción" at bounding box center [206, 149] width 171 height 12
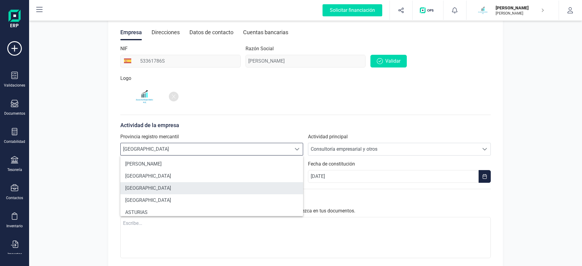
scroll to position [524, 0]
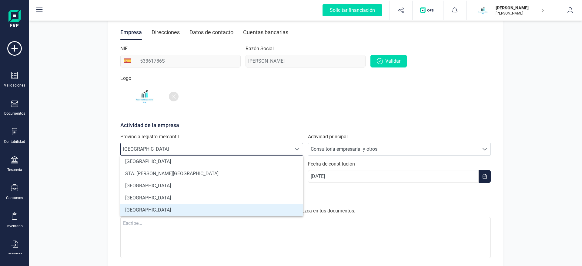
click at [133, 217] on div "Registro mercantil Introduce la información del registro mercantil de tu empres…" at bounding box center [305, 225] width 370 height 72
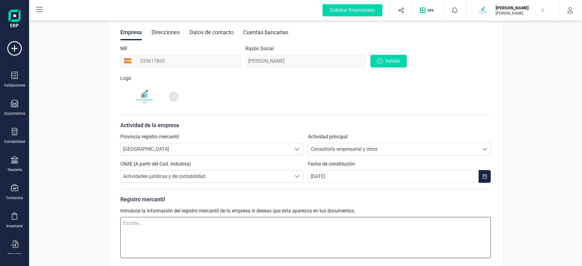
click at [324, 235] on textarea at bounding box center [305, 237] width 370 height 41
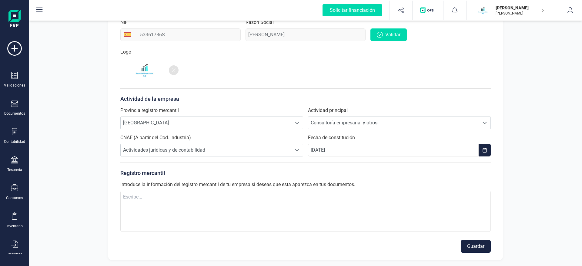
click at [473, 247] on button "Guardar" at bounding box center [476, 246] width 30 height 13
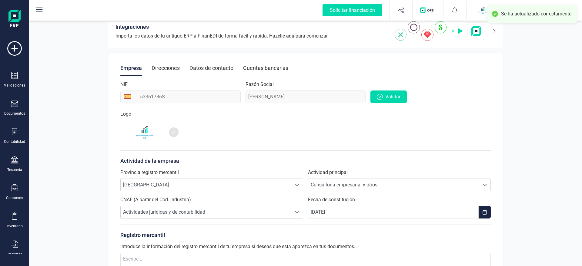
scroll to position [26, 0]
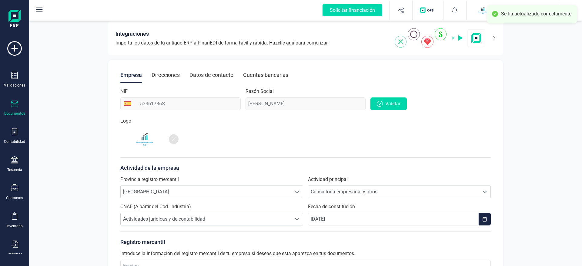
click at [18, 112] on div "Documentos" at bounding box center [14, 113] width 21 height 5
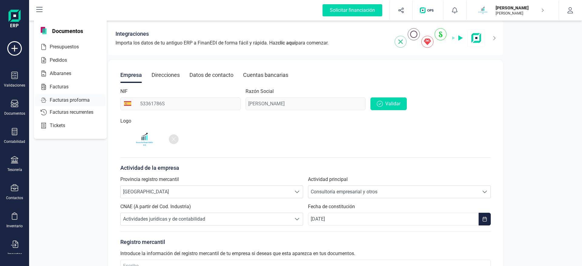
click at [75, 100] on span "Facturas proforma" at bounding box center [73, 100] width 53 height 7
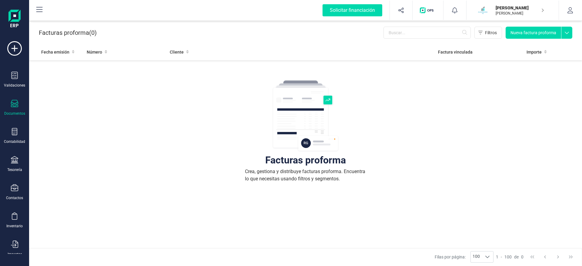
click at [13, 107] on icon at bounding box center [14, 103] width 7 height 7
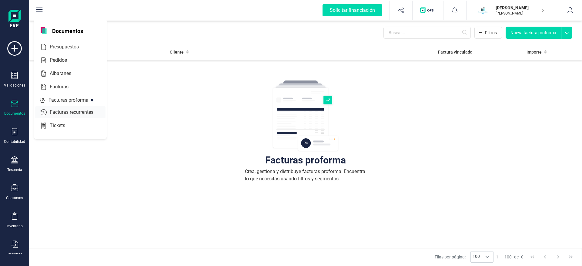
click at [88, 113] on span "Facturas recurrentes" at bounding box center [75, 112] width 57 height 7
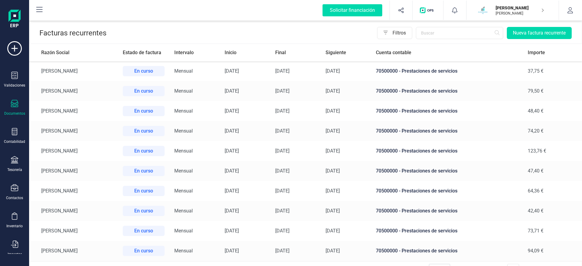
click at [83, 130] on td "[PERSON_NAME]" at bounding box center [73, 131] width 89 height 20
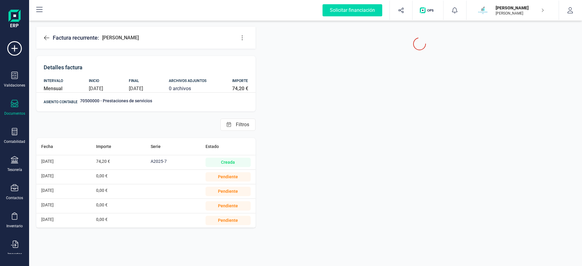
click at [243, 36] on icon at bounding box center [242, 38] width 6 height 6
click at [257, 54] on span "Editar factura" at bounding box center [270, 56] width 44 height 5
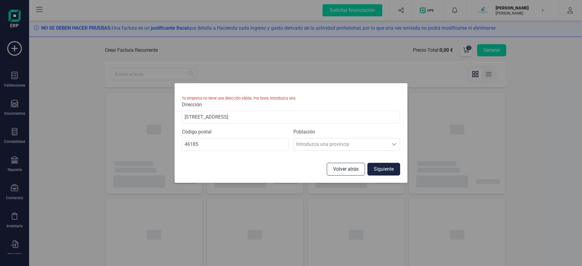
type input "[DATE]"
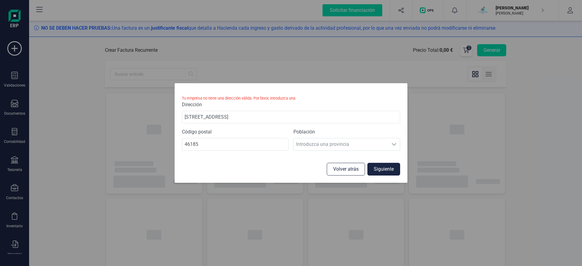
type input "[DATE]"
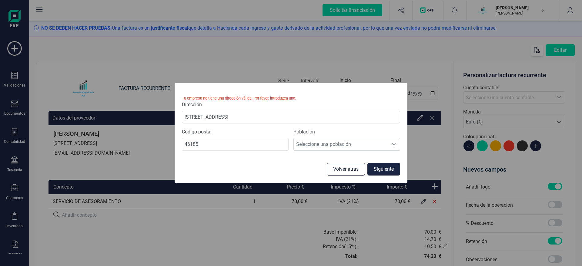
click at [350, 170] on button "Volver atrás" at bounding box center [346, 169] width 38 height 13
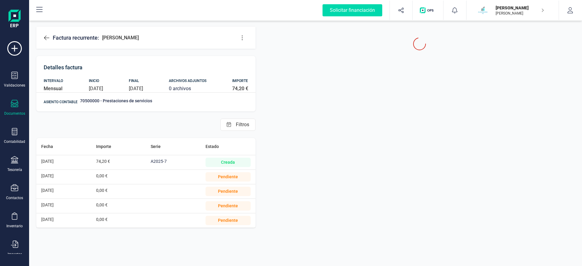
click at [540, 12] on div "[PERSON_NAME] [PERSON_NAME]" at bounding box center [517, 10] width 53 height 13
click at [574, 12] on button "button" at bounding box center [570, 10] width 23 height 19
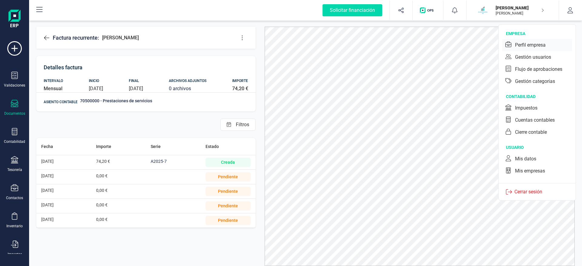
click at [538, 44] on div "Perfil empresa" at bounding box center [530, 45] width 31 height 7
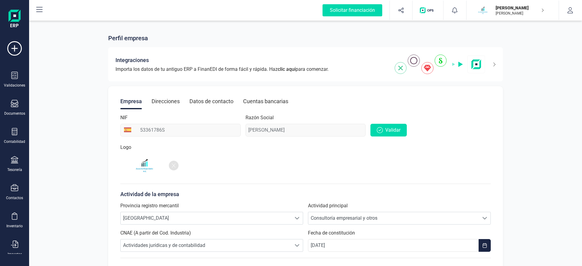
click at [168, 100] on div "Direcciones" at bounding box center [166, 102] width 28 height 16
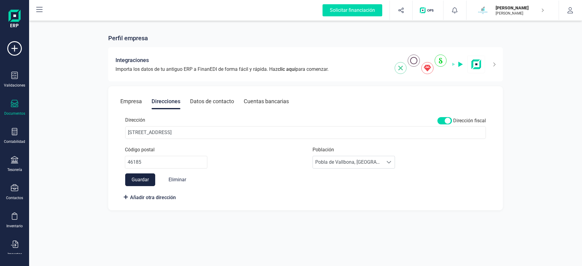
click at [20, 105] on div "Documentos" at bounding box center [14, 108] width 24 height 16
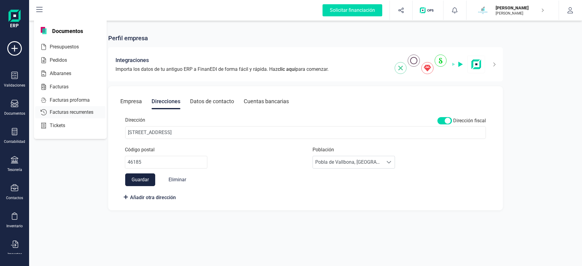
click at [82, 112] on span "Facturas recurrentes" at bounding box center [75, 112] width 57 height 7
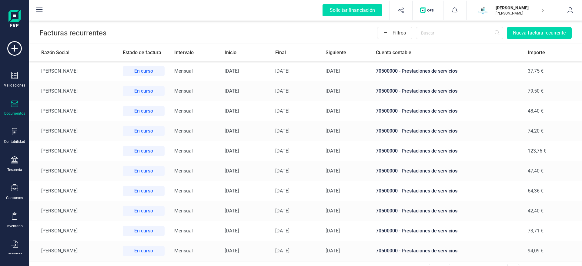
click at [78, 129] on td "[PERSON_NAME]" at bounding box center [73, 131] width 89 height 20
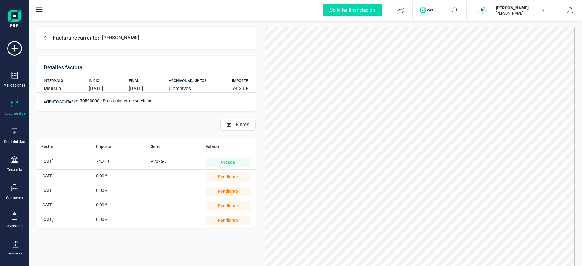
click at [240, 38] on icon at bounding box center [242, 38] width 6 height 6
click at [248, 54] on link "Editar factura" at bounding box center [266, 56] width 61 height 12
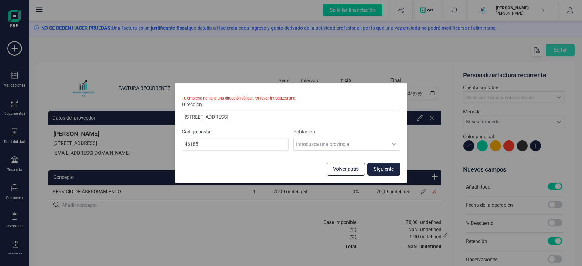
type input "[DATE]"
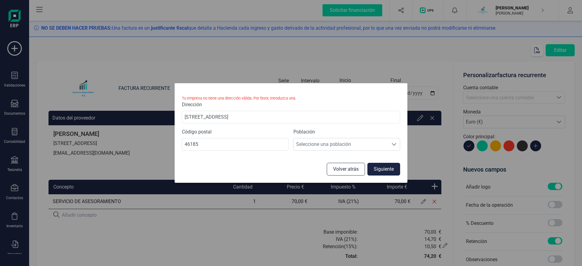
click at [351, 168] on button "Volver atrás" at bounding box center [346, 169] width 38 height 13
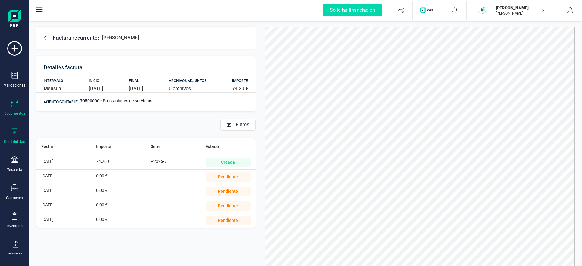
click at [16, 134] on icon at bounding box center [14, 131] width 7 height 7
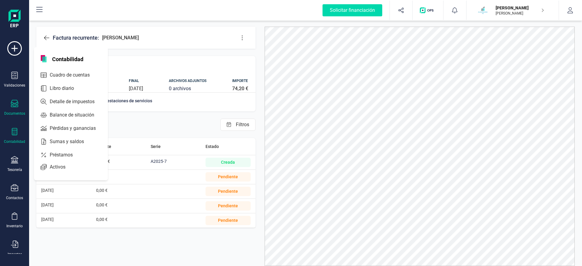
click at [19, 136] on div "Contabilidad" at bounding box center [14, 136] width 24 height 16
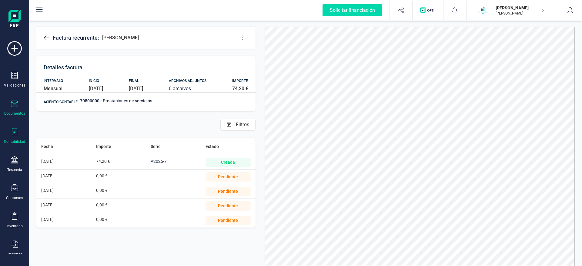
click at [14, 131] on icon at bounding box center [14, 131] width 7 height 7
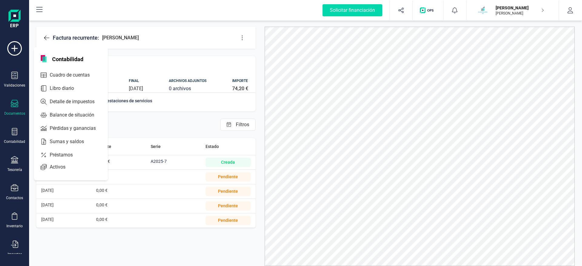
click at [17, 101] on icon at bounding box center [14, 103] width 7 height 7
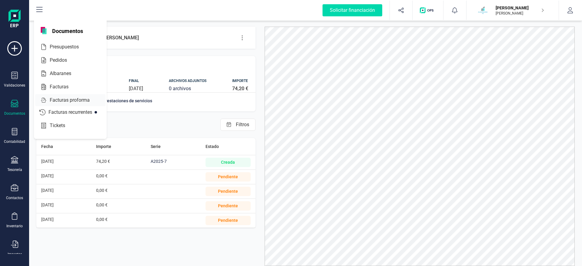
click at [77, 103] on span "Facturas proforma" at bounding box center [73, 100] width 53 height 7
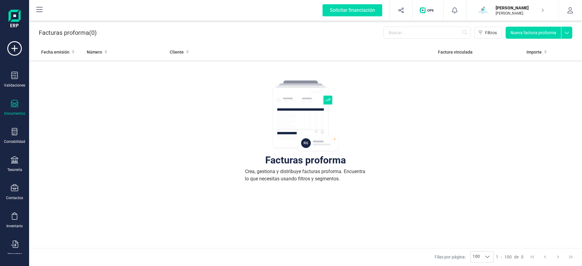
click at [527, 31] on button "Nueva factura proforma" at bounding box center [533, 33] width 55 height 12
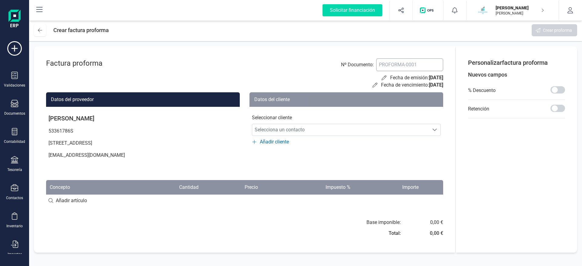
click at [396, 69] on input at bounding box center [409, 65] width 67 height 13
click at [554, 108] on span at bounding box center [557, 108] width 15 height 7
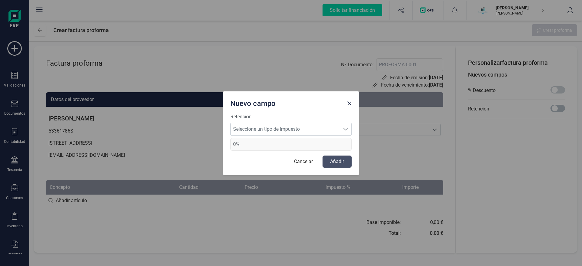
scroll to position [3, 2]
click at [311, 128] on span "Seleccione un tipo de impuesto" at bounding box center [285, 129] width 109 height 12
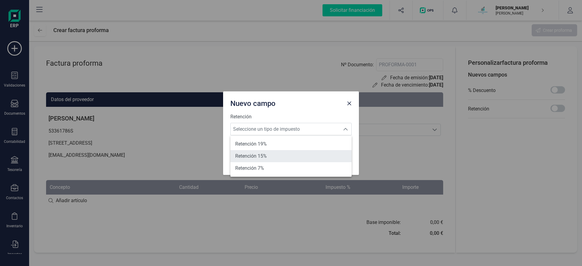
click at [287, 154] on li "Retención 15%" at bounding box center [290, 156] width 121 height 12
type input "15%"
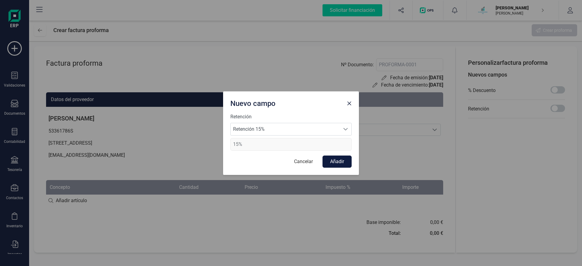
click at [343, 162] on button "Añadir" at bounding box center [337, 162] width 29 height 12
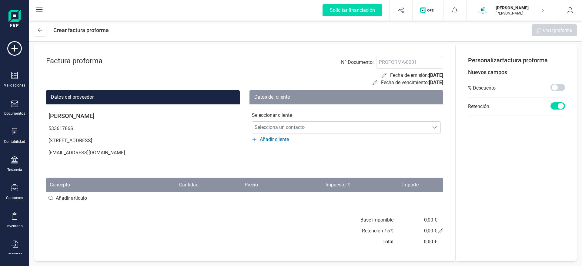
scroll to position [0, 0]
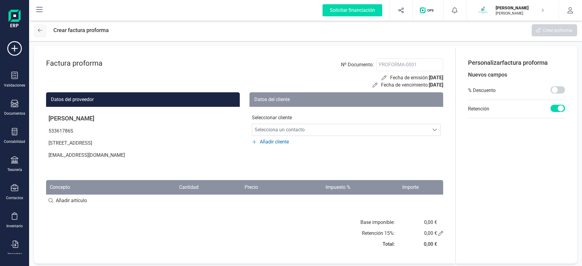
click at [40, 34] on button at bounding box center [40, 30] width 12 height 12
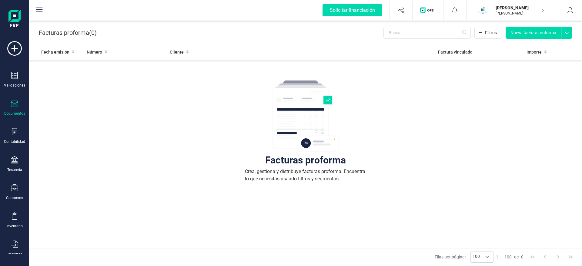
click at [11, 112] on div "Documentos" at bounding box center [14, 113] width 21 height 5
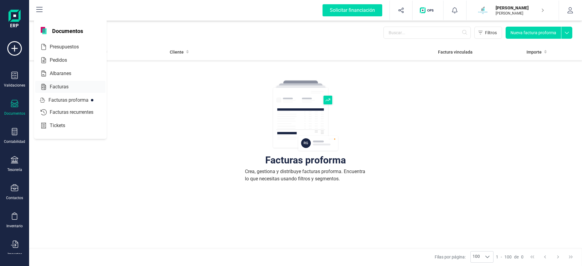
click at [62, 86] on span "Facturas" at bounding box center [63, 86] width 32 height 7
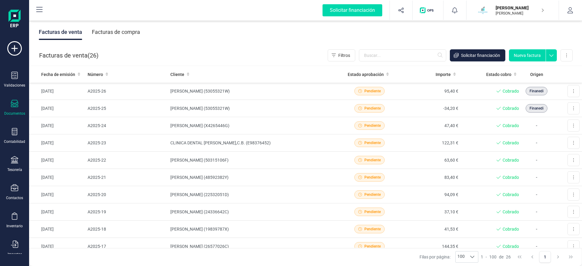
click at [535, 58] on button "Nueva factura" at bounding box center [527, 55] width 37 height 12
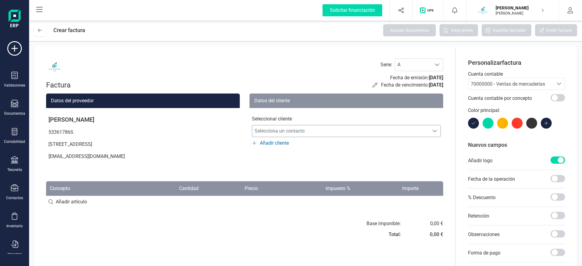
click at [321, 133] on span "Selecciona un contacto" at bounding box center [340, 131] width 177 height 12
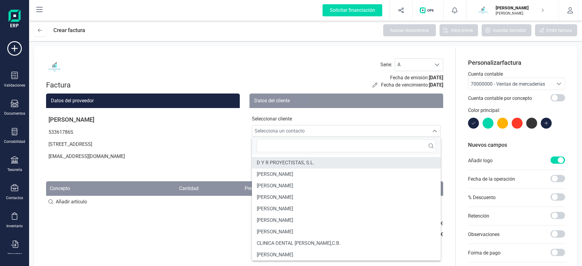
click at [300, 161] on span "D Y R PROYECTISTAS, S.L." at bounding box center [286, 162] width 58 height 7
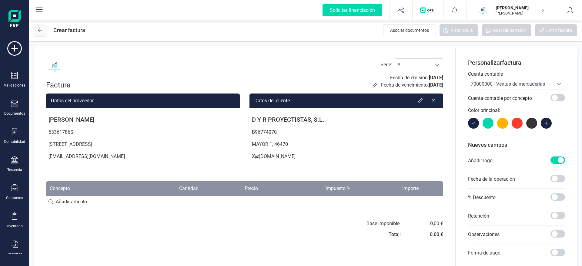
click at [41, 31] on icon at bounding box center [40, 30] width 4 height 5
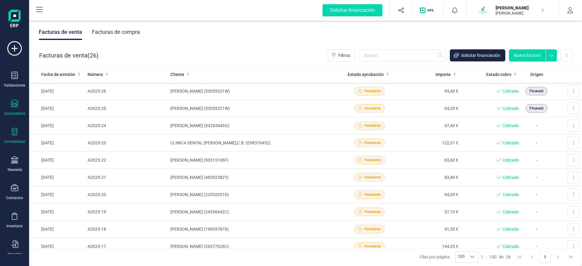
click at [15, 139] on div "Contabilidad" at bounding box center [14, 141] width 21 height 5
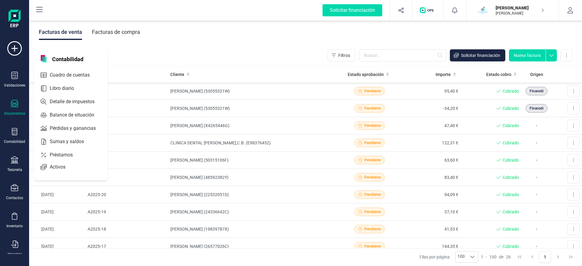
click at [12, 105] on icon at bounding box center [14, 103] width 7 height 7
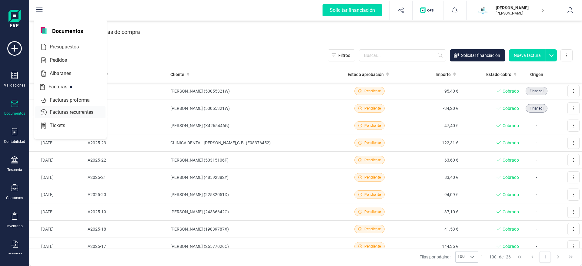
click at [70, 110] on span "Facturas recurrentes" at bounding box center [75, 112] width 57 height 7
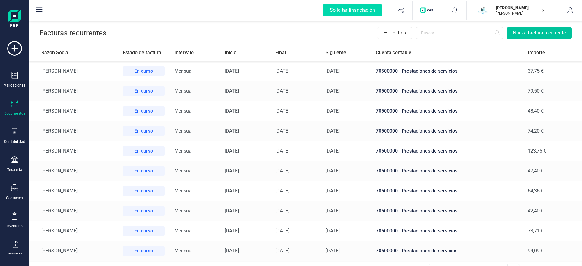
click at [527, 32] on button "Nueva factura recurrente" at bounding box center [539, 33] width 65 height 12
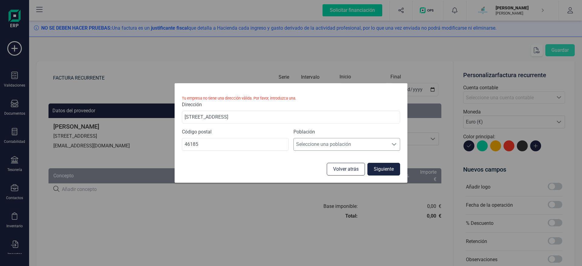
click at [330, 147] on span "Seleccione una población" at bounding box center [341, 145] width 95 height 12
click at [331, 158] on li "Pobla de Vallbona, [GEOGRAPHIC_DATA]" at bounding box center [346, 159] width 107 height 12
click at [390, 170] on button "Siguiente" at bounding box center [383, 169] width 33 height 13
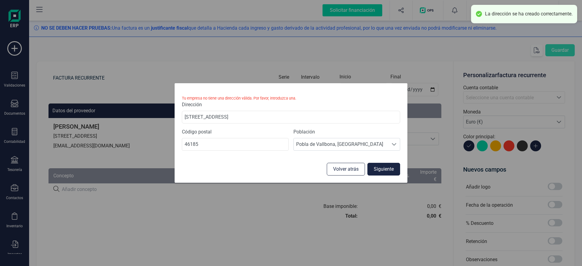
click at [344, 170] on button "Volver atrás" at bounding box center [346, 169] width 38 height 13
